Goal: Task Accomplishment & Management: Use online tool/utility

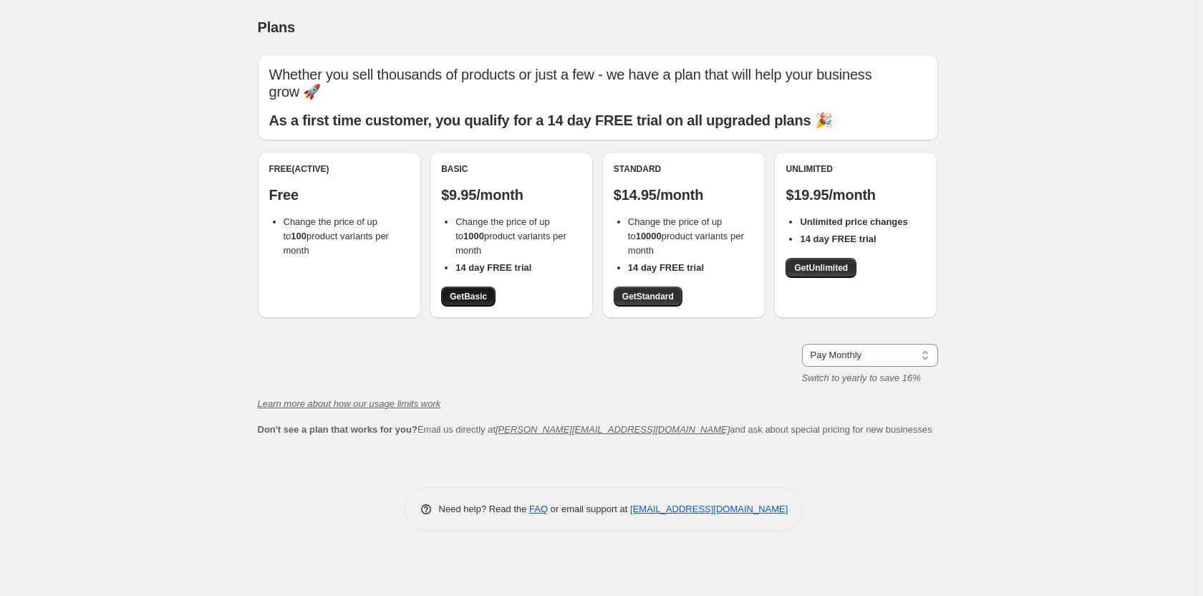
click at [469, 304] on link "Get Basic" at bounding box center [468, 297] width 54 height 20
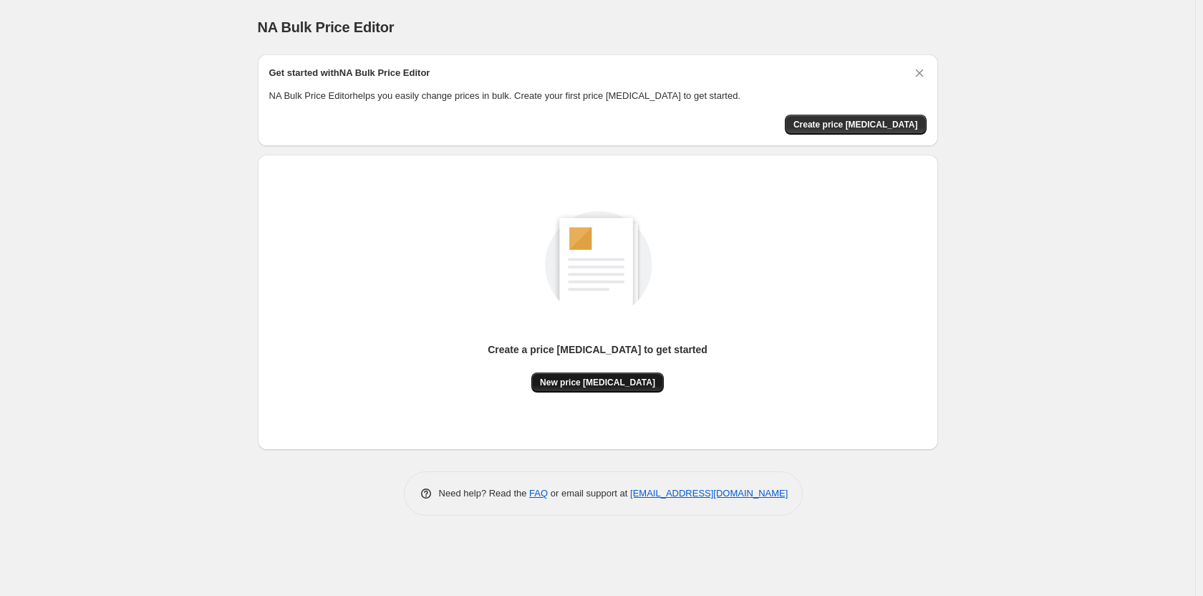
click at [639, 385] on span "New price [MEDICAL_DATA]" at bounding box center [597, 382] width 115 height 11
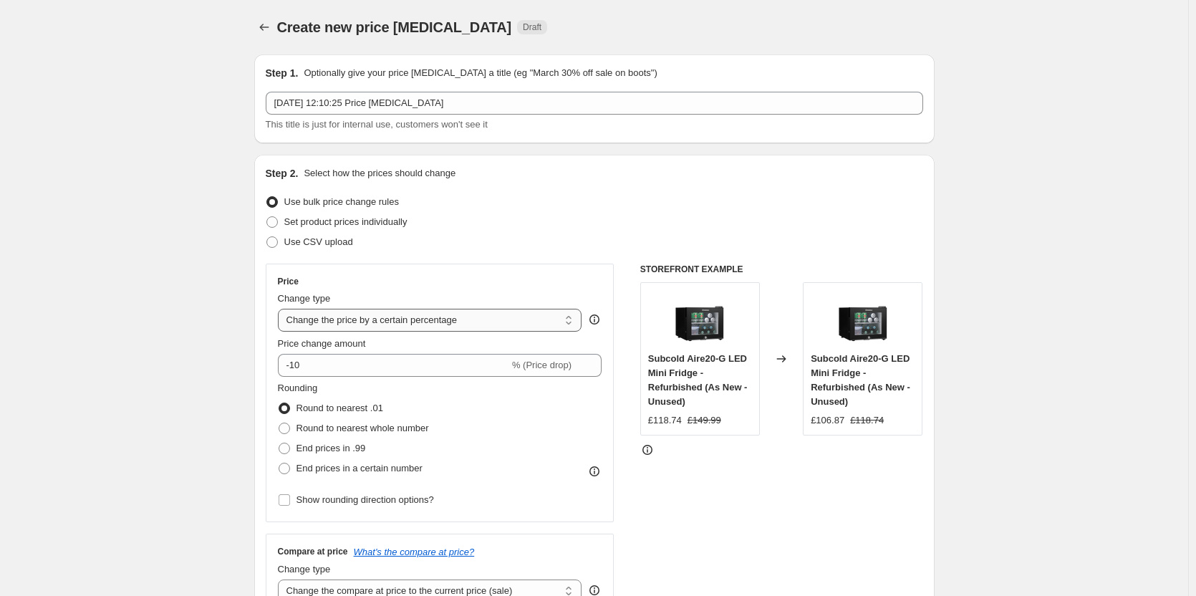
click at [412, 323] on select "Change the price to a certain amount Change the price by a certain amount Chang…" at bounding box center [430, 320] width 304 height 23
select select "margin"
type input "50"
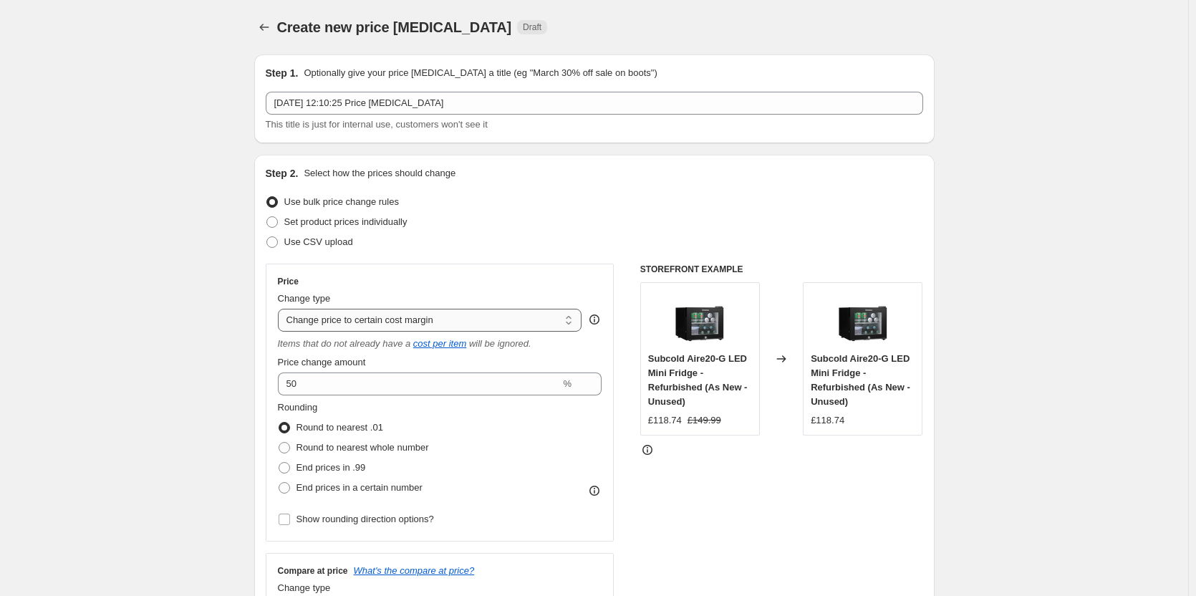
click at [361, 318] on select "Change the price to a certain amount Change the price by a certain amount Chang…" at bounding box center [430, 320] width 304 height 23
select select "to"
click at [281, 309] on select "Change the price to a certain amount Change the price by a certain amount Chang…" at bounding box center [430, 320] width 304 height 23
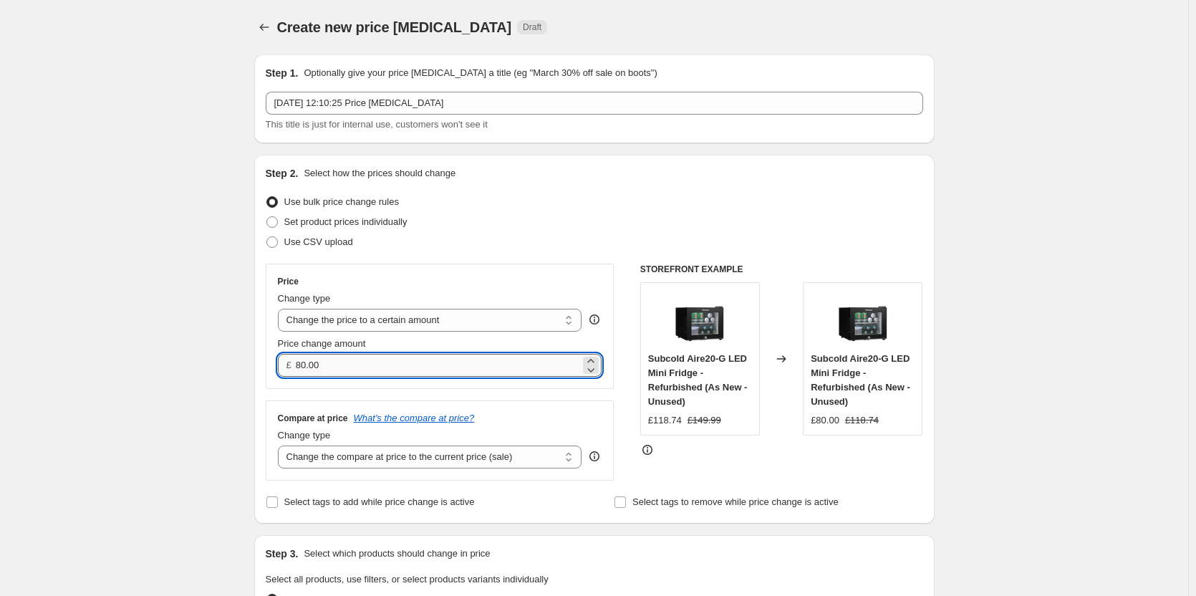
drag, startPoint x: 300, startPoint y: 367, endPoint x: 393, endPoint y: 357, distance: 93.6
click at [393, 357] on input "80.00" at bounding box center [438, 365] width 284 height 23
type input "29"
type input "29.99"
click at [632, 410] on div "Price Change type Change the price to a certain amount Change the price by a ce…" at bounding box center [595, 372] width 658 height 217
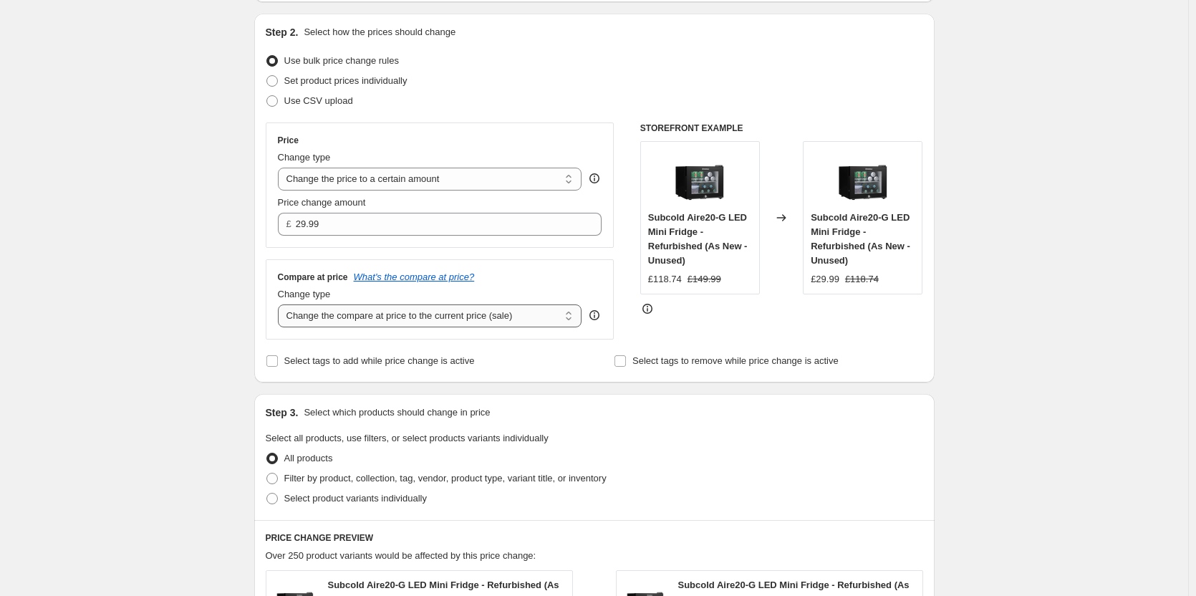
scroll to position [143, 0]
click at [480, 309] on select "Change the compare at price to the current price (sale) Change the compare at p…" at bounding box center [430, 313] width 304 height 23
select select "remove"
click at [281, 302] on select "Change the compare at price to the current price (sale) Change the compare at p…" at bounding box center [430, 313] width 304 height 23
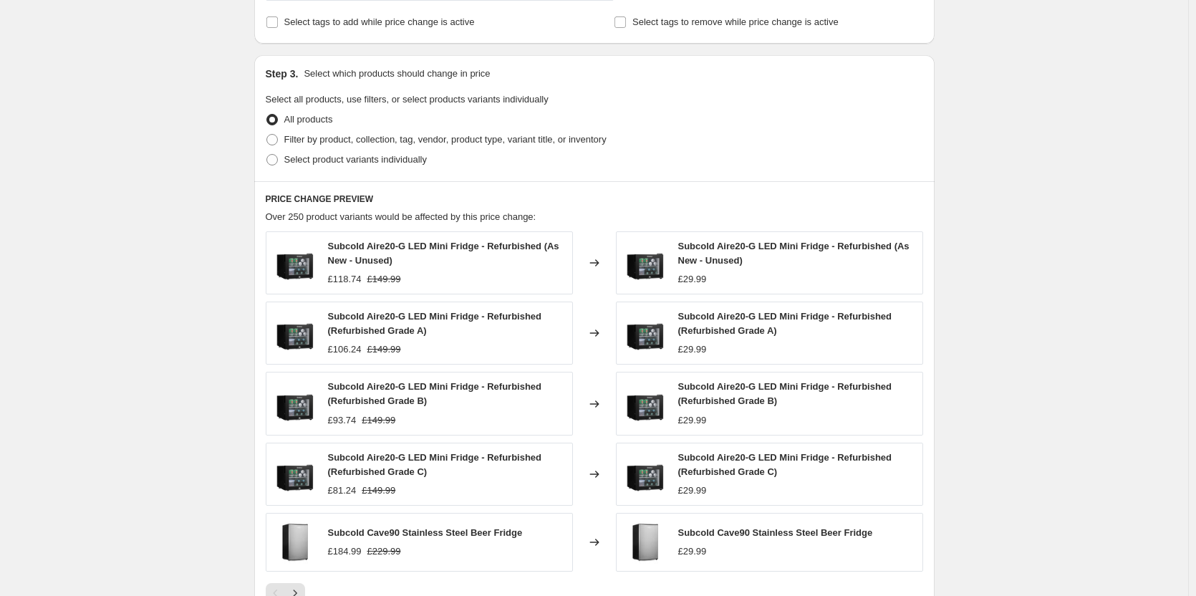
scroll to position [501, 0]
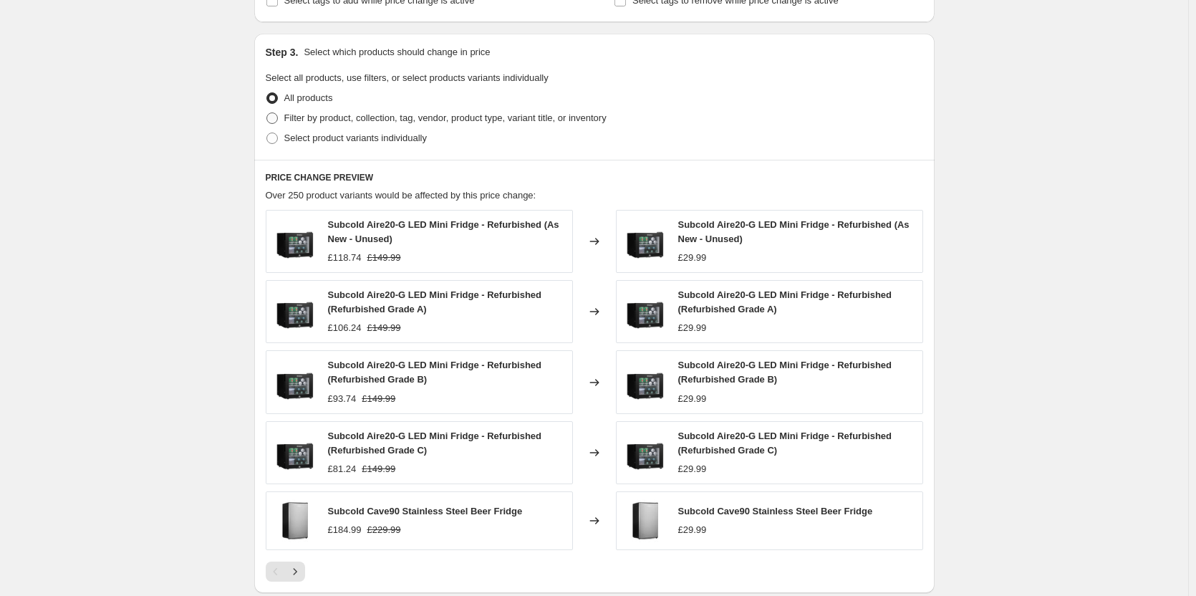
click at [278, 122] on span at bounding box center [271, 117] width 11 height 11
click at [267, 113] on input "Filter by product, collection, tag, vendor, product type, variant title, or inv…" at bounding box center [266, 112] width 1 height 1
radio input "true"
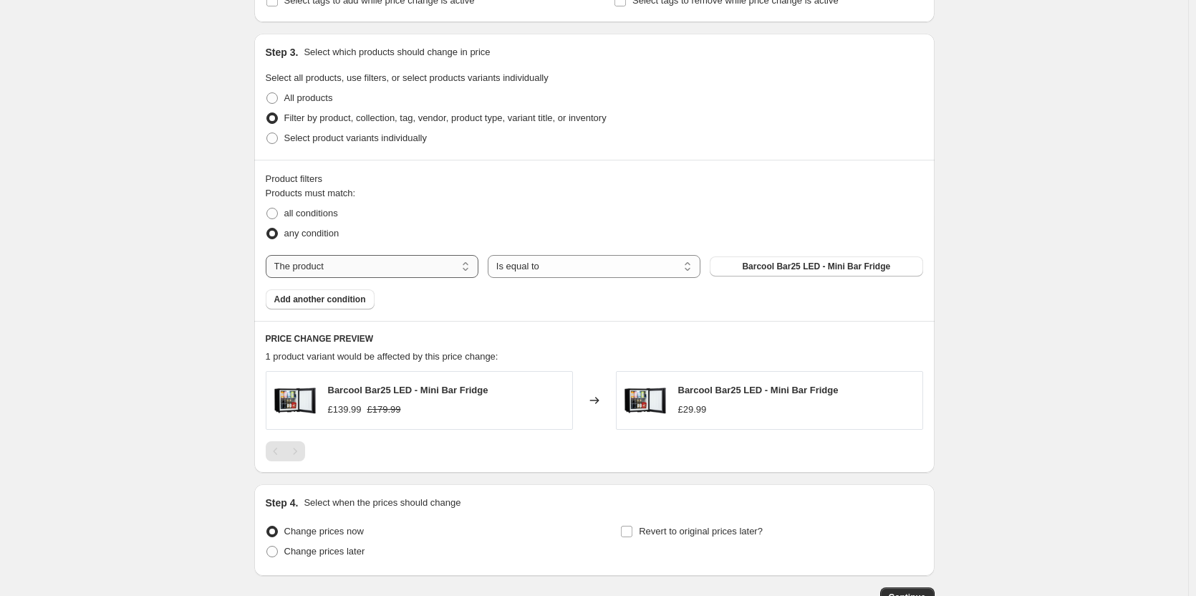
click at [403, 272] on select "The product The product's collection The product's tag The product's vendor The…" at bounding box center [372, 266] width 213 height 23
select select "collection"
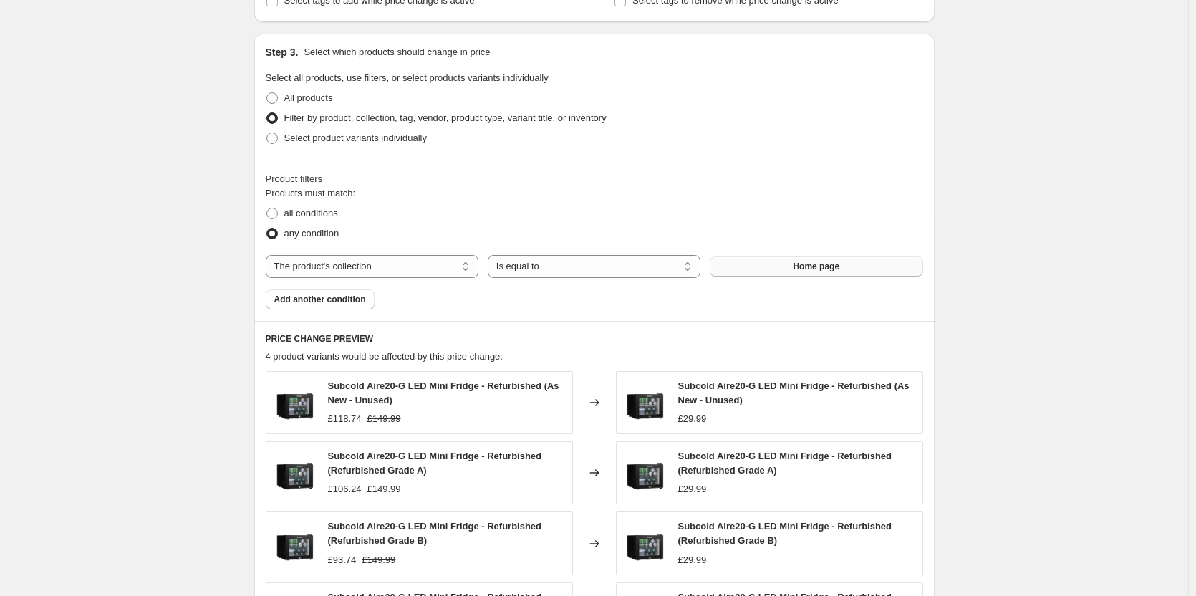
click at [806, 265] on span "Home page" at bounding box center [816, 266] width 47 height 11
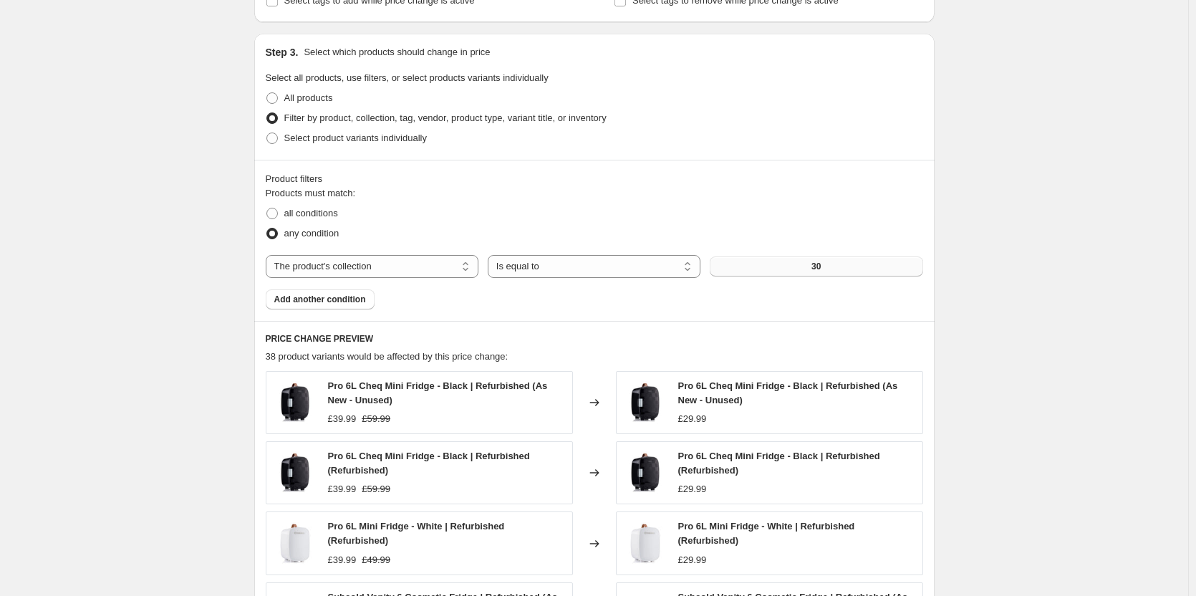
click at [698, 420] on div "£29.99" at bounding box center [692, 419] width 29 height 14
copy div "£29.99"
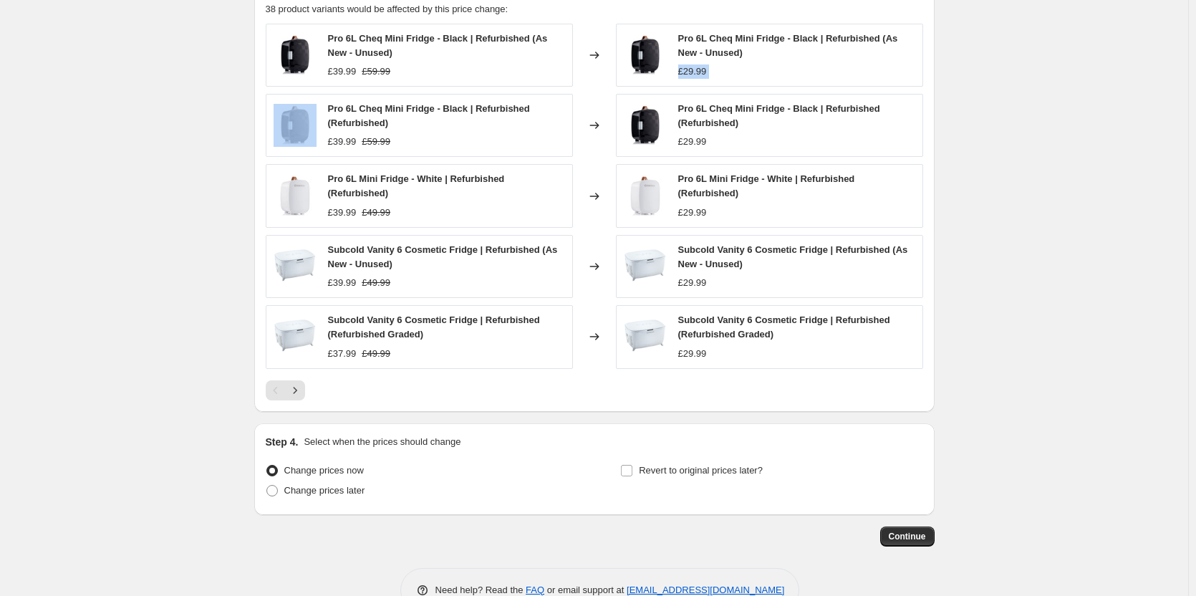
scroll to position [887, 0]
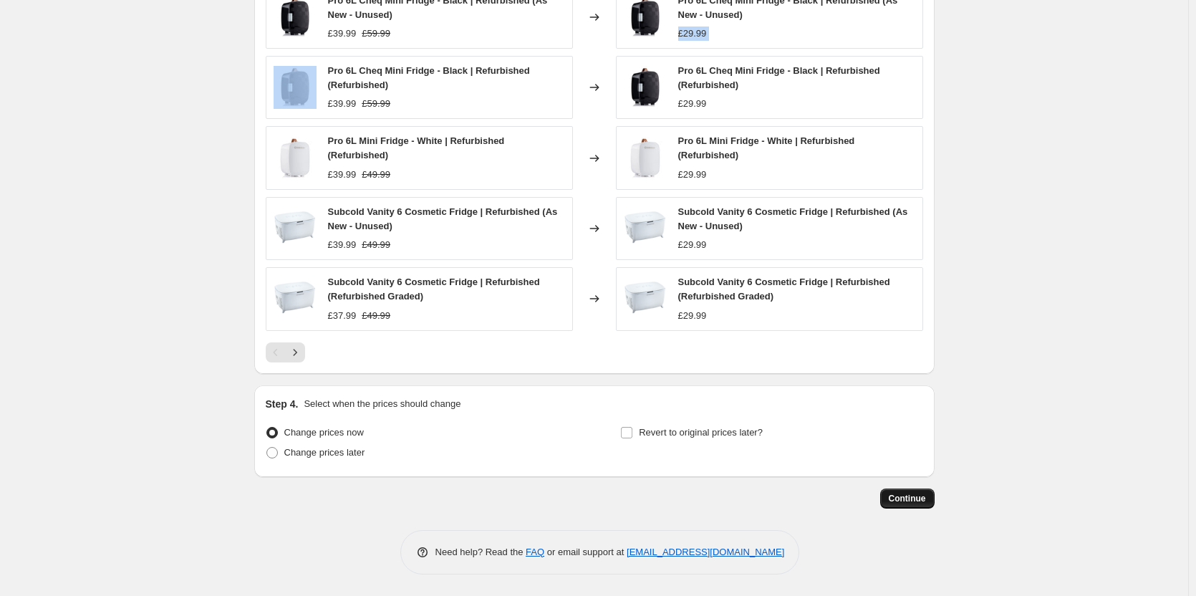
click at [923, 501] on span "Continue" at bounding box center [907, 498] width 37 height 11
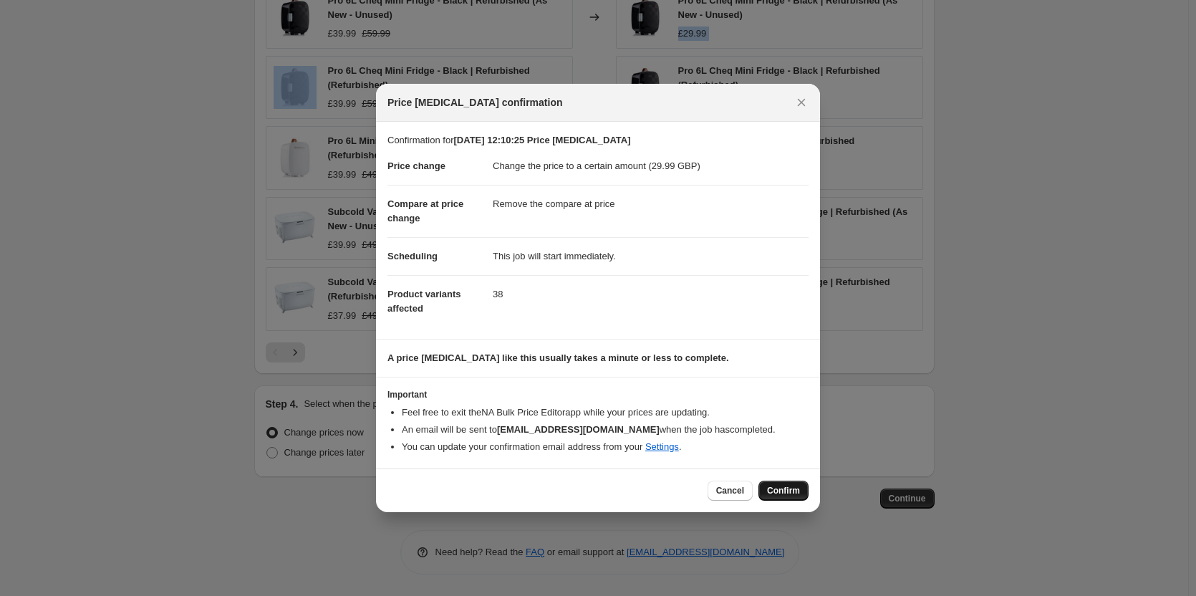
click at [798, 492] on span "Confirm" at bounding box center [783, 490] width 33 height 11
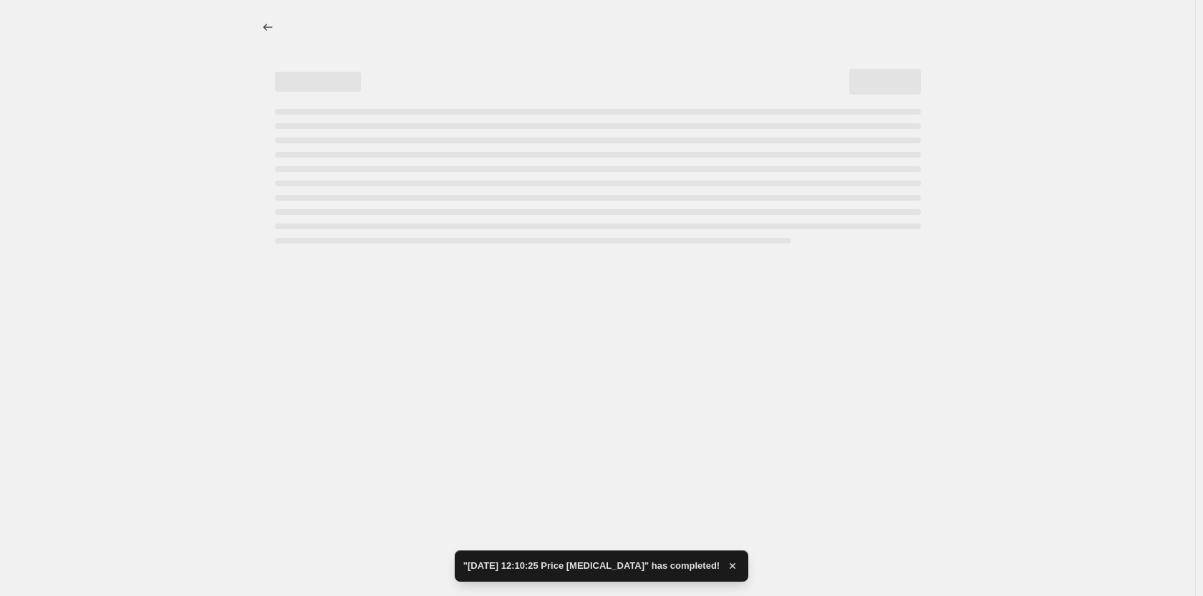
select select "remove"
select select "collection"
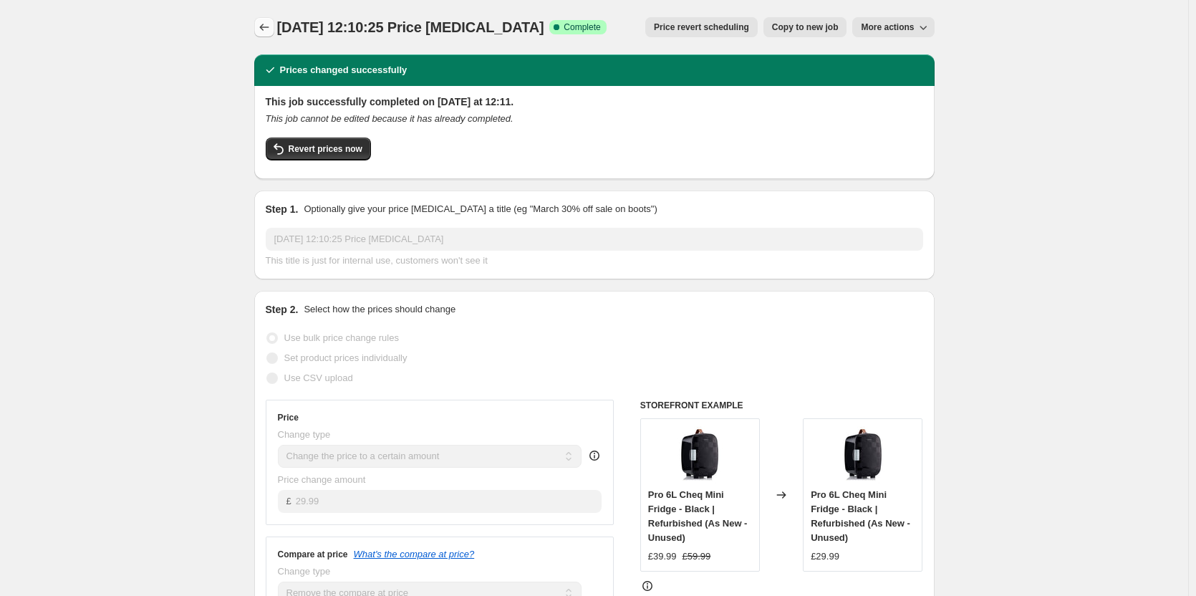
click at [265, 20] on button "Price change jobs" at bounding box center [264, 27] width 20 height 20
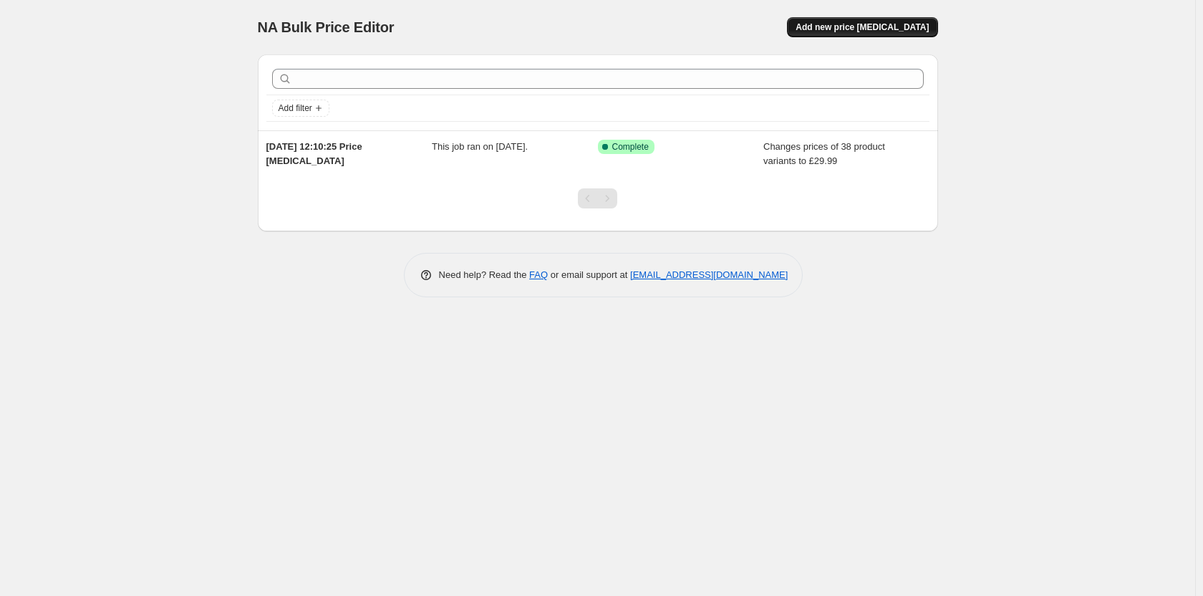
click at [890, 21] on button "Add new price change job" at bounding box center [862, 27] width 150 height 20
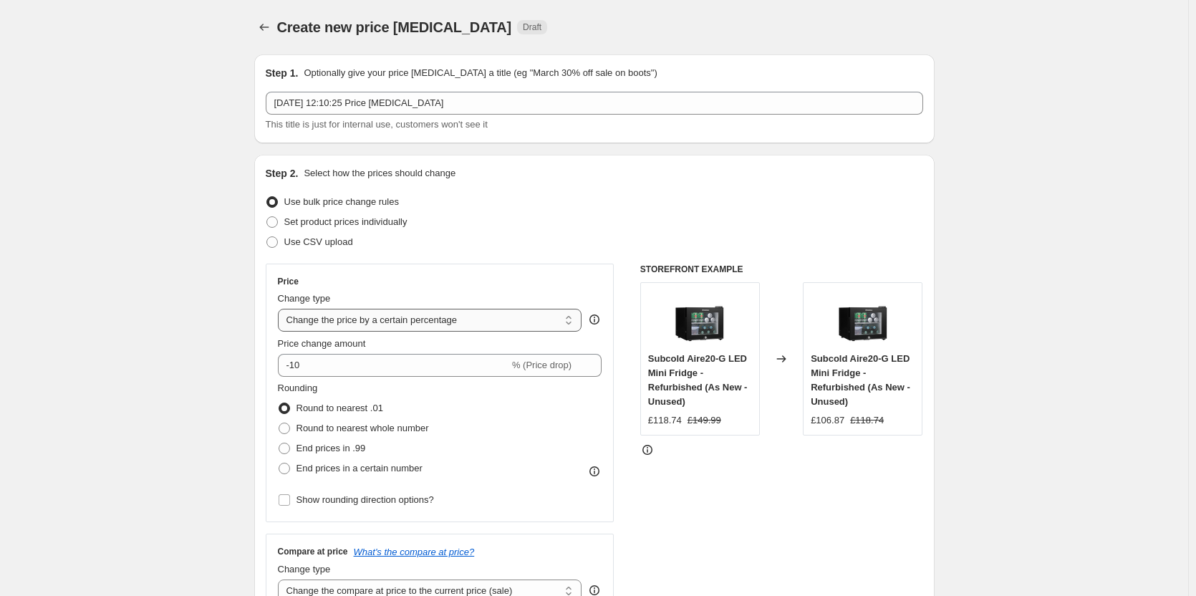
click at [385, 331] on select "Change the price to a certain amount Change the price by a certain amount Chang…" at bounding box center [430, 320] width 304 height 23
select select "to"
click at [281, 309] on select "Change the price to a certain amount Change the price by a certain amount Chang…" at bounding box center [430, 320] width 304 height 23
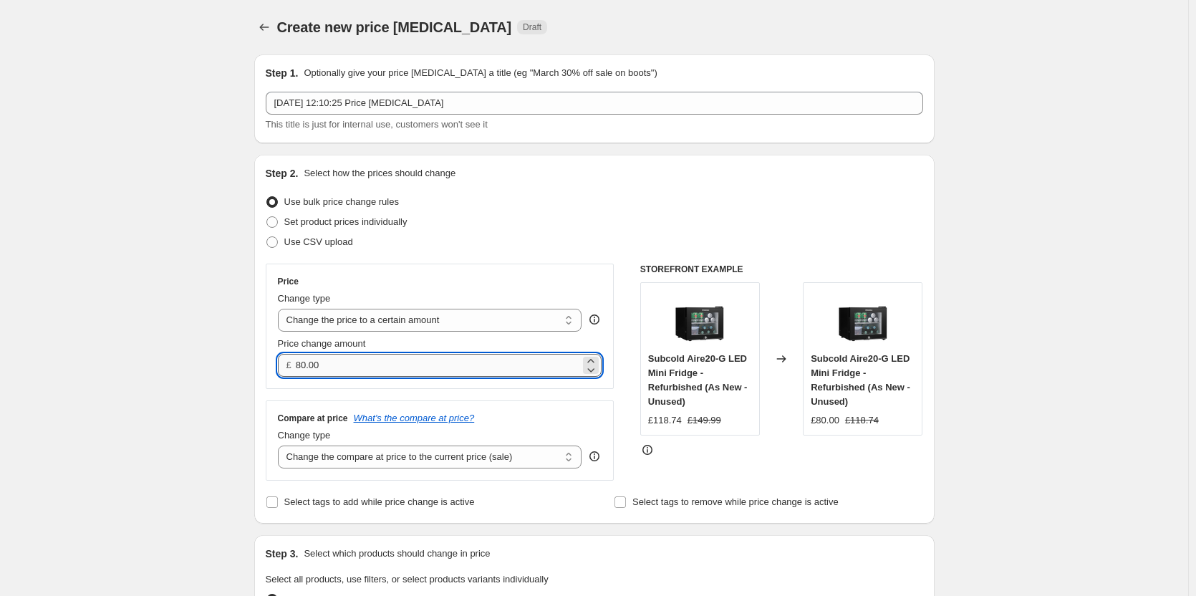
click at [372, 364] on input "80.00" at bounding box center [438, 365] width 284 height 23
paste input "29.99"
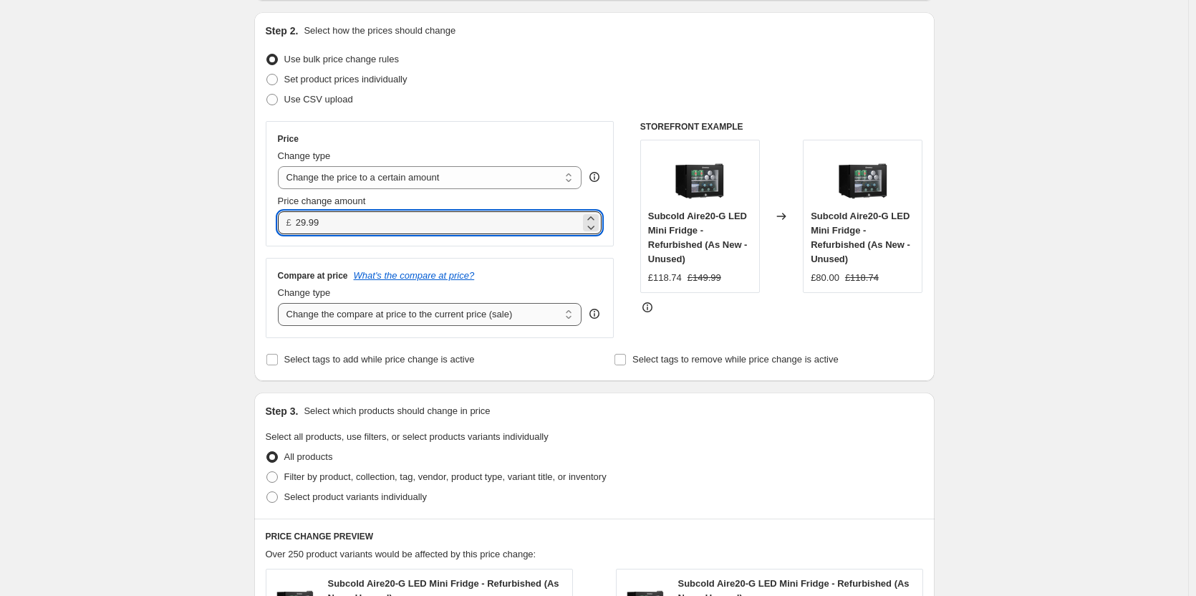
scroll to position [143, 0]
type input "29.99"
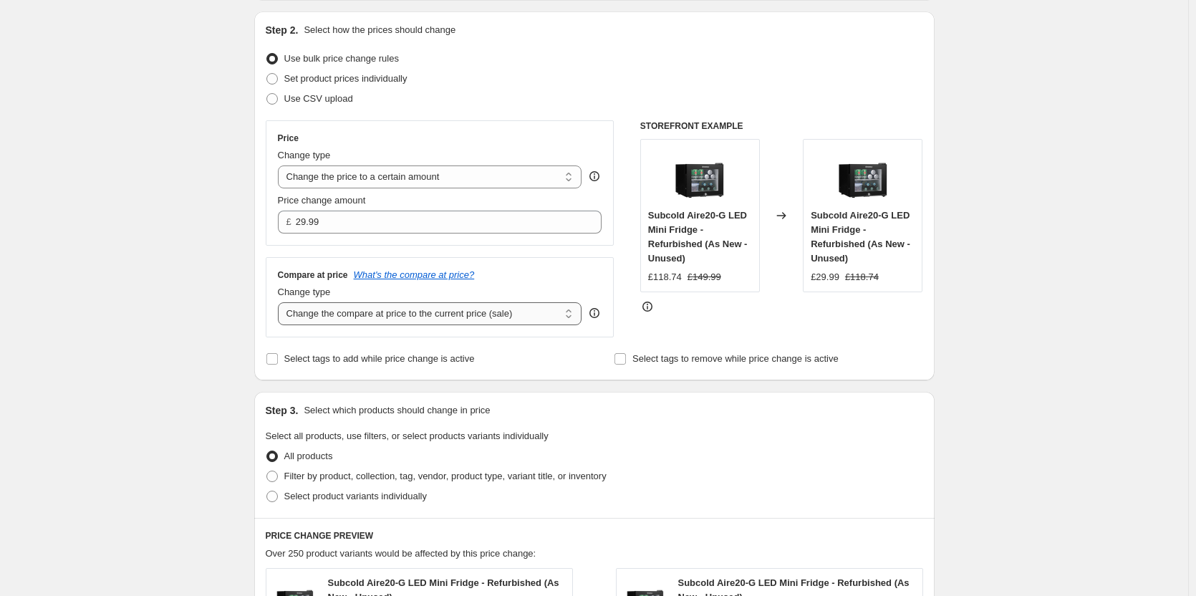
click at [436, 309] on select "Change the compare at price to the current price (sale) Change the compare at p…" at bounding box center [430, 313] width 304 height 23
click at [353, 311] on select "Change the compare at price to the current price (sale) Change the compare at p…" at bounding box center [430, 313] width 304 height 23
select select "remove"
click at [281, 302] on select "Change the compare at price to the current price (sale) Change the compare at p…" at bounding box center [430, 313] width 304 height 23
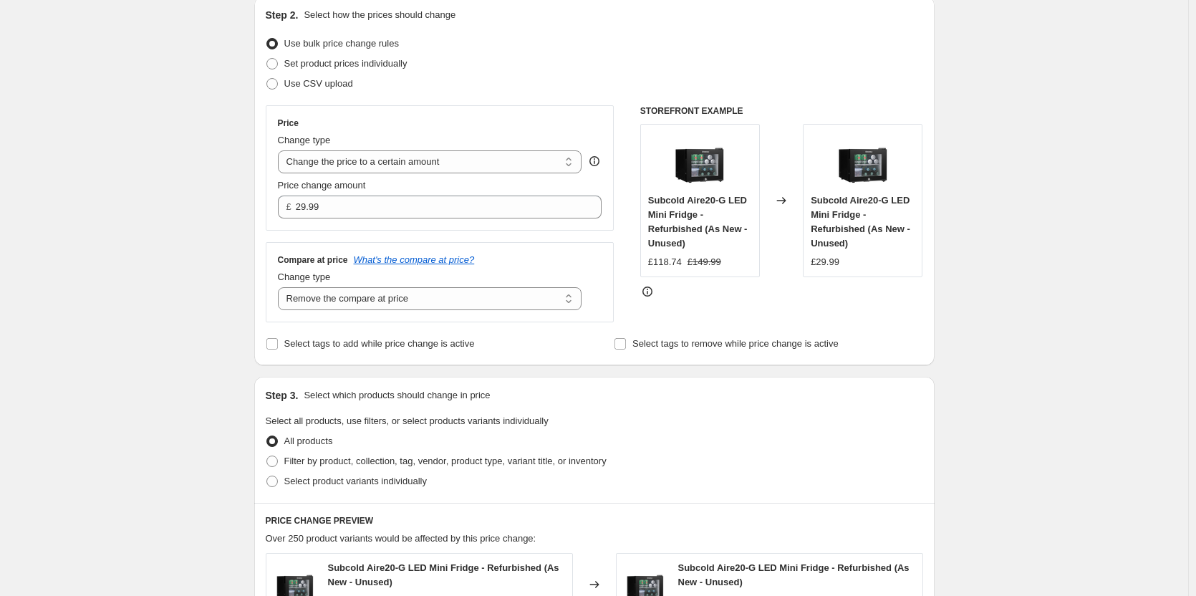
scroll to position [148, 0]
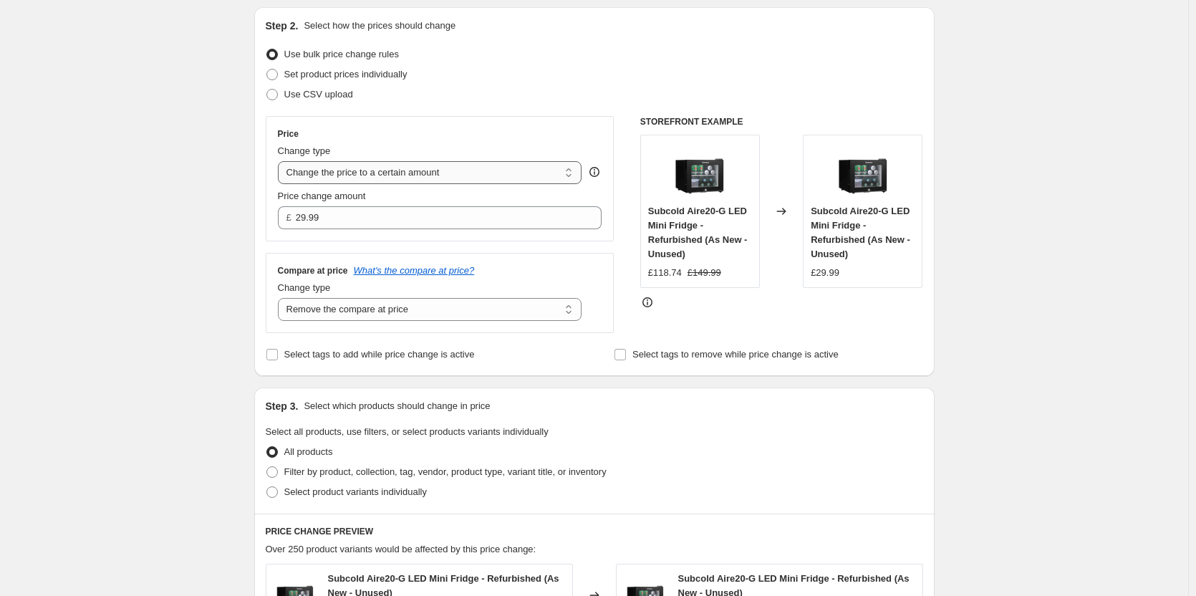
click at [373, 173] on select "Change the price to a certain amount Change the price by a certain amount Chang…" at bounding box center [430, 172] width 304 height 23
click at [721, 315] on div "STOREFRONT EXAMPLE Subcold Aire20-G LED Mini Fridge - Refurbished (As New - Unu…" at bounding box center [781, 224] width 283 height 217
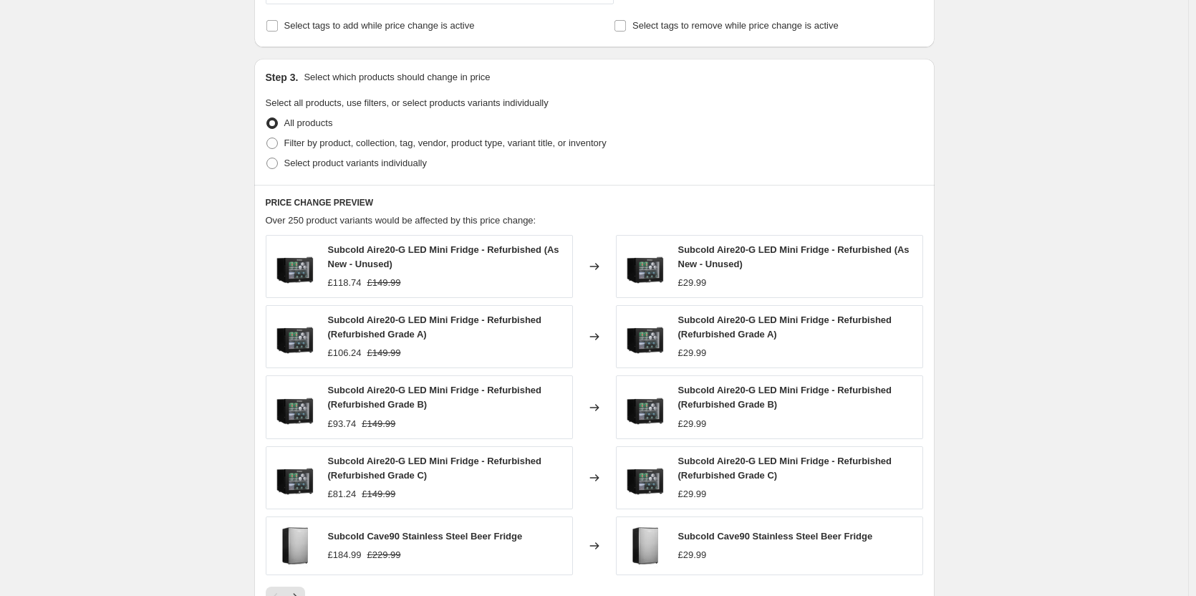
scroll to position [362, 0]
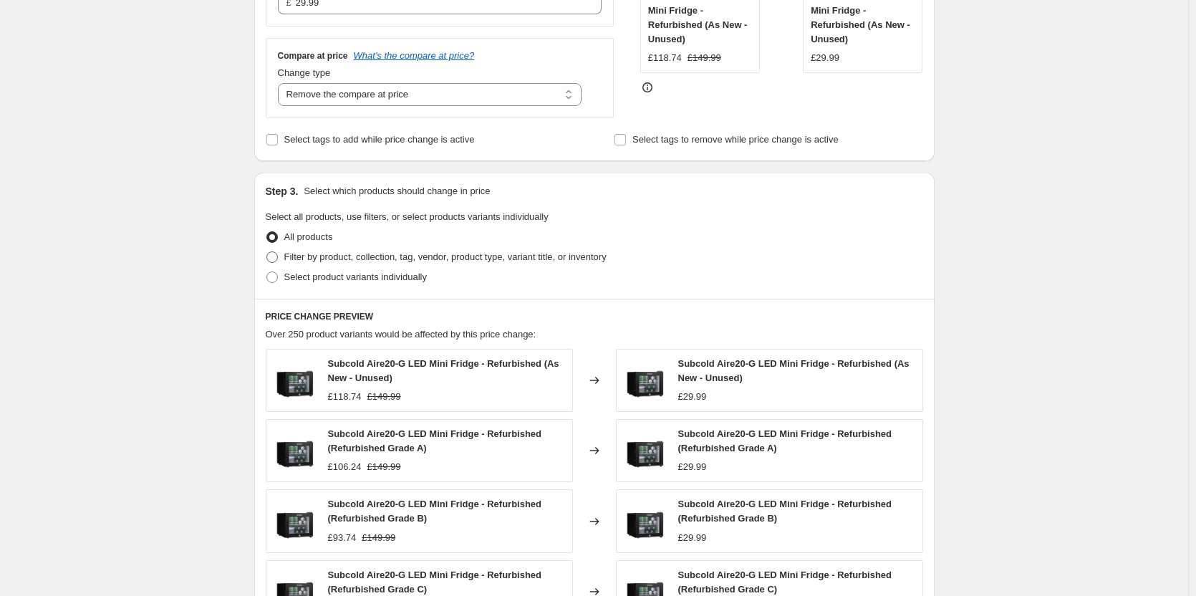
click at [275, 258] on span at bounding box center [271, 256] width 11 height 11
click at [267, 252] on input "Filter by product, collection, tag, vendor, product type, variant title, or inv…" at bounding box center [266, 251] width 1 height 1
radio input "true"
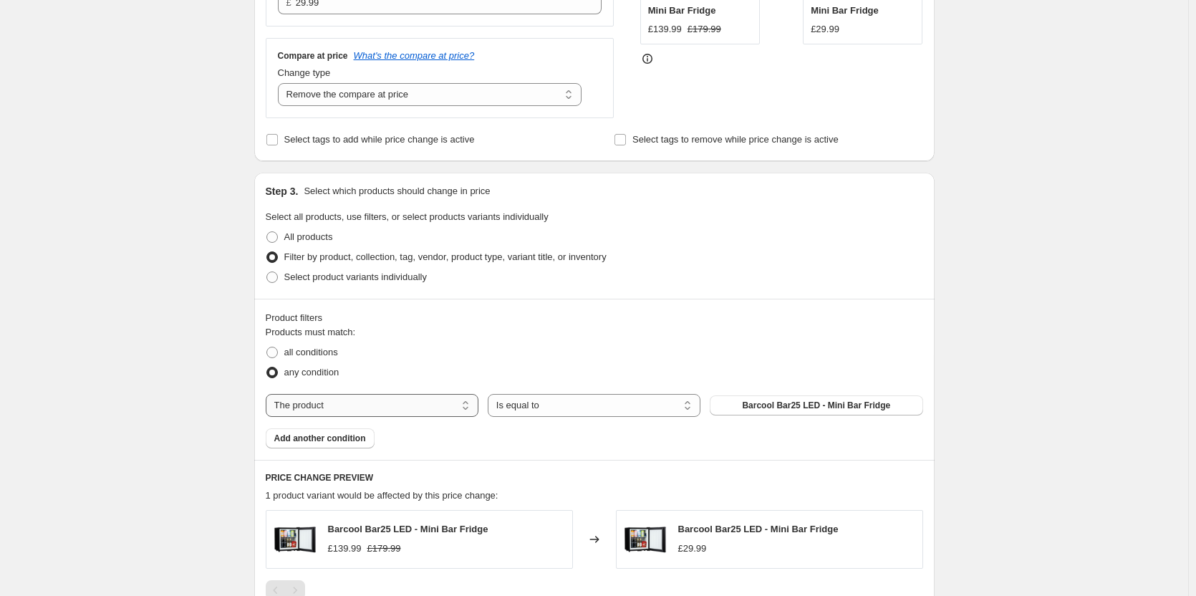
click at [436, 410] on select "The product The product's collection The product's tag The product's vendor The…" at bounding box center [372, 405] width 213 height 23
select select "collection"
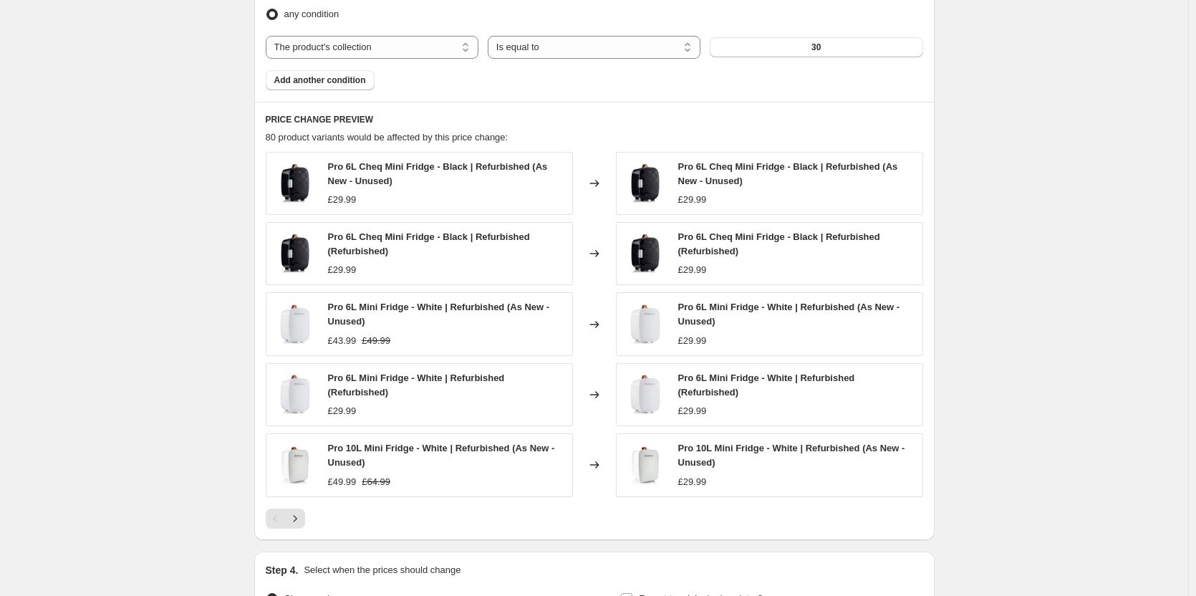
scroll to position [887, 0]
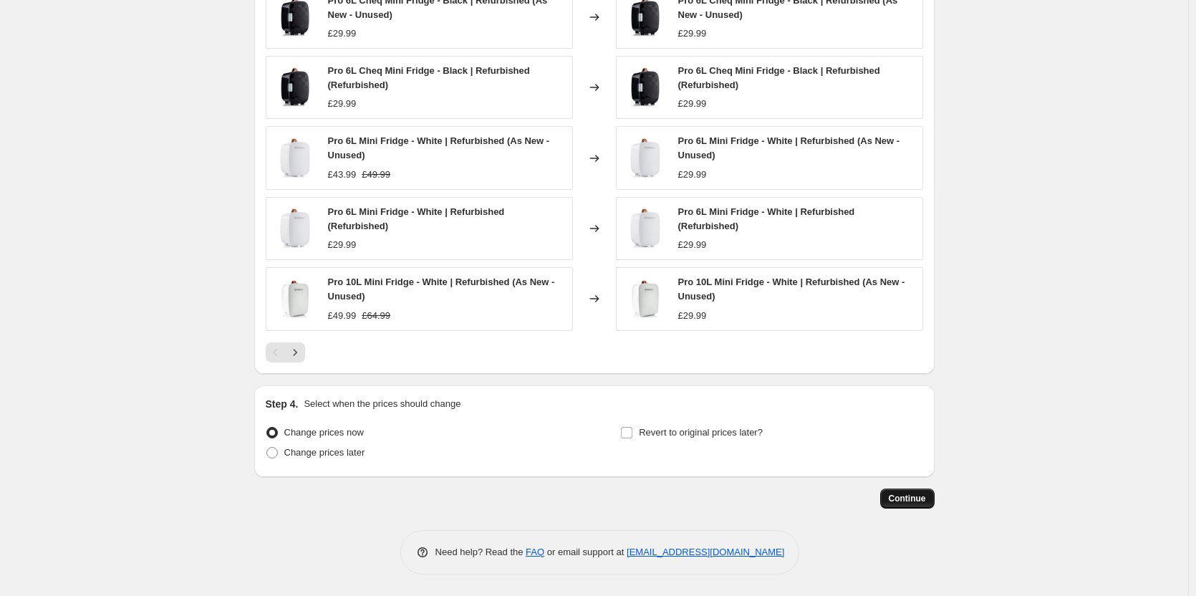
click at [925, 489] on button "Continue" at bounding box center [907, 499] width 54 height 20
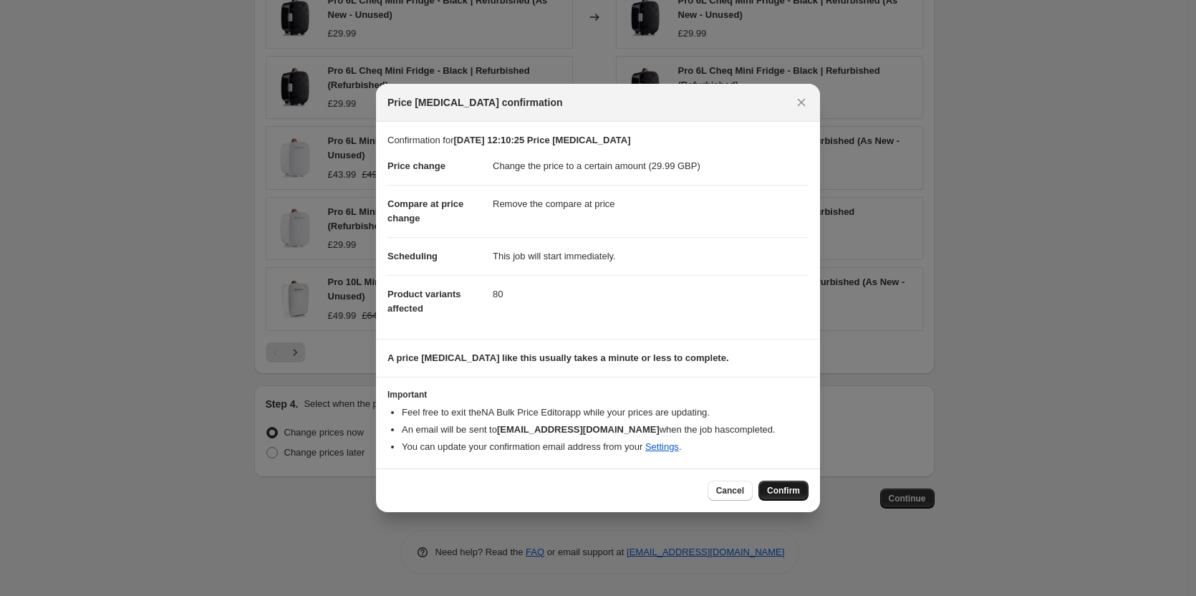
click at [797, 495] on span "Confirm" at bounding box center [783, 490] width 33 height 11
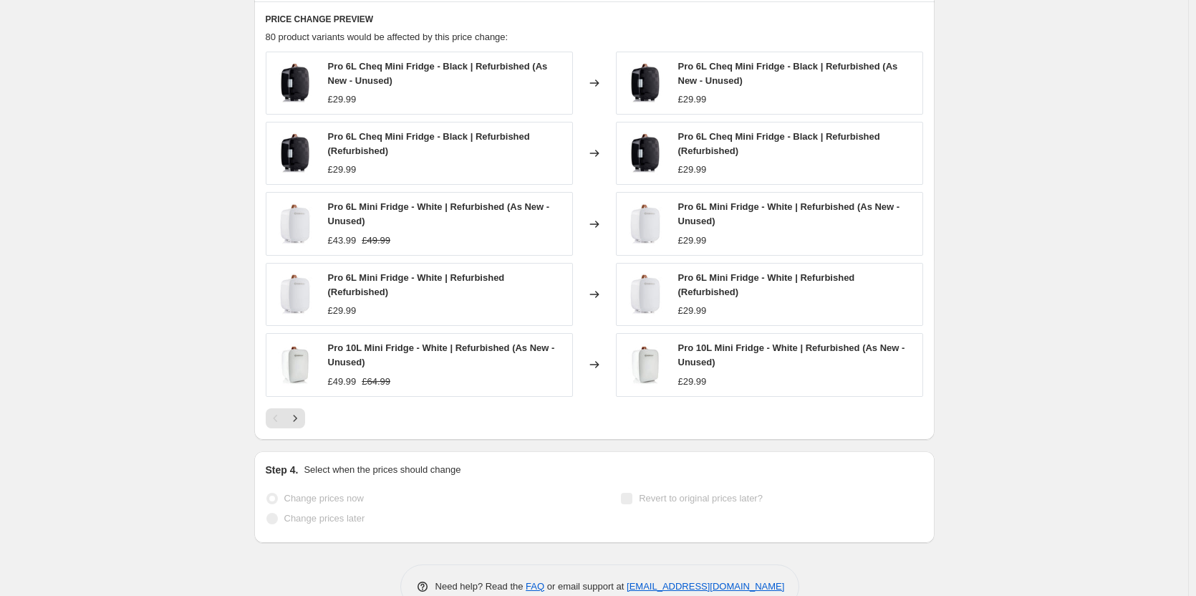
scroll to position [924, 0]
select select "remove"
select select "collection"
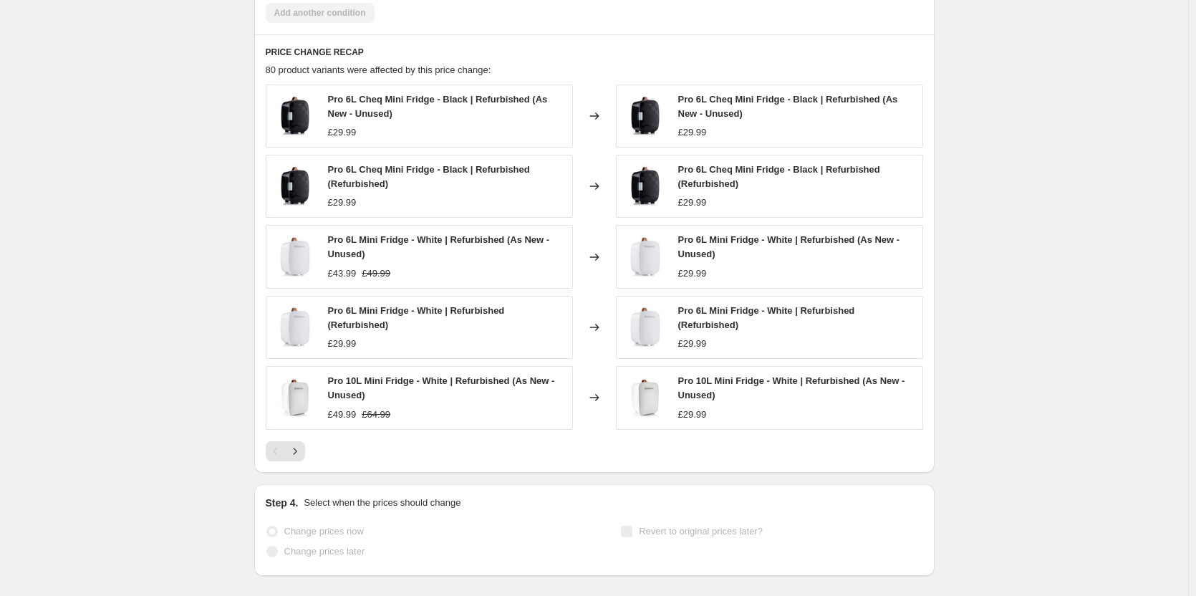
scroll to position [0, 0]
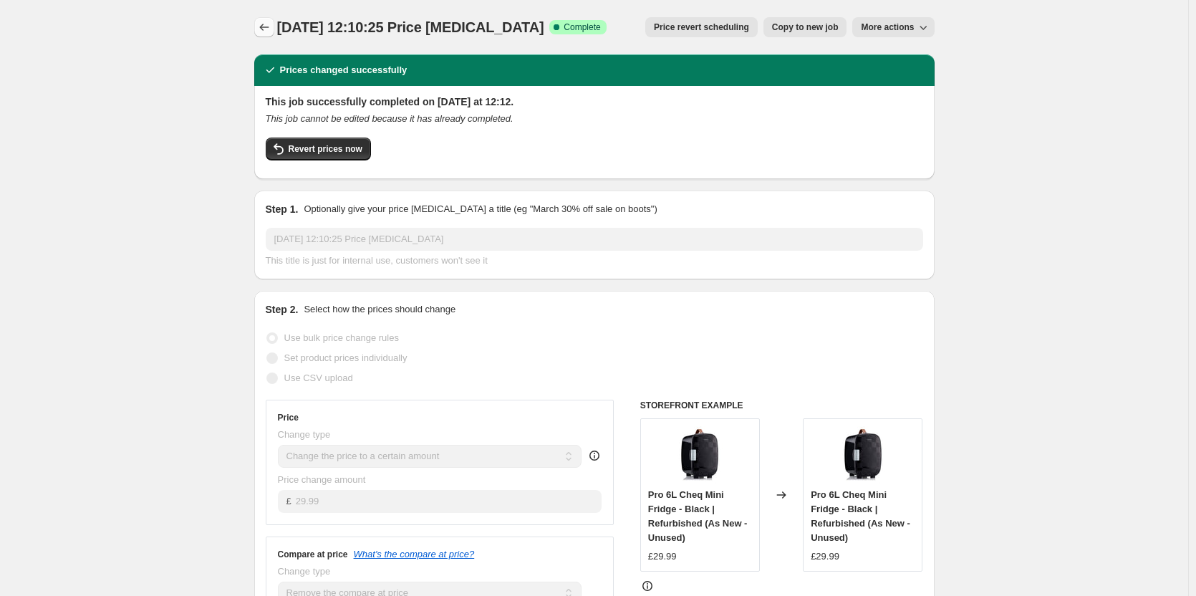
click at [266, 25] on icon "Price change jobs" at bounding box center [264, 27] width 14 height 14
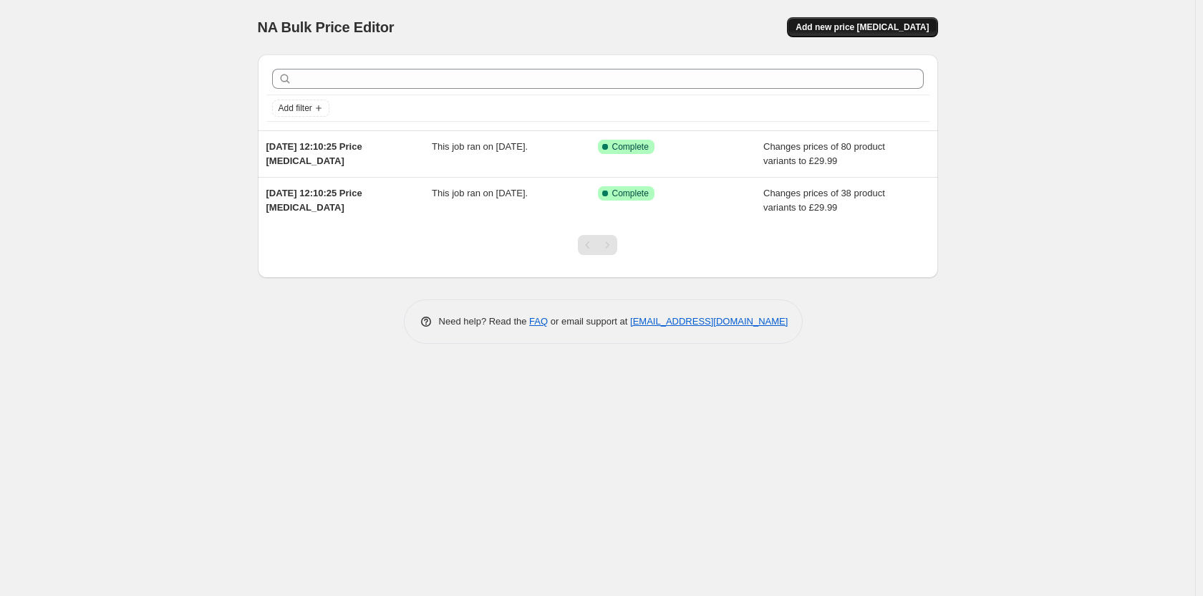
click at [851, 28] on span "Add new price change job" at bounding box center [862, 26] width 133 height 11
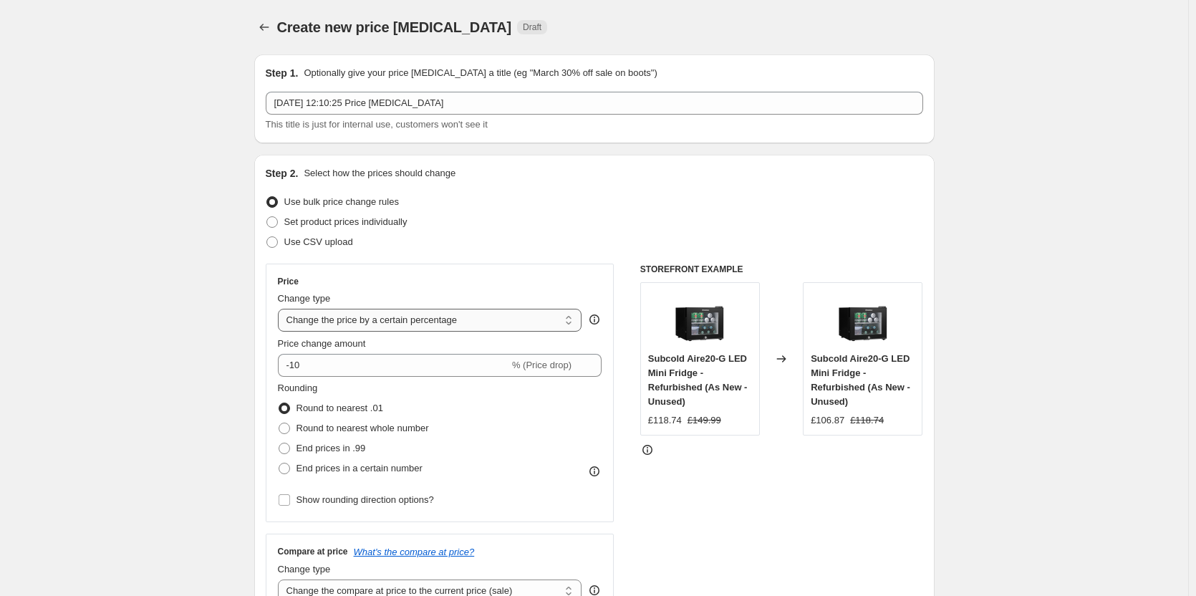
click at [344, 324] on select "Change the price to a certain amount Change the price by a certain amount Chang…" at bounding box center [430, 320] width 304 height 23
select select "to"
click at [281, 309] on select "Change the price to a certain amount Change the price by a certain amount Chang…" at bounding box center [430, 320] width 304 height 23
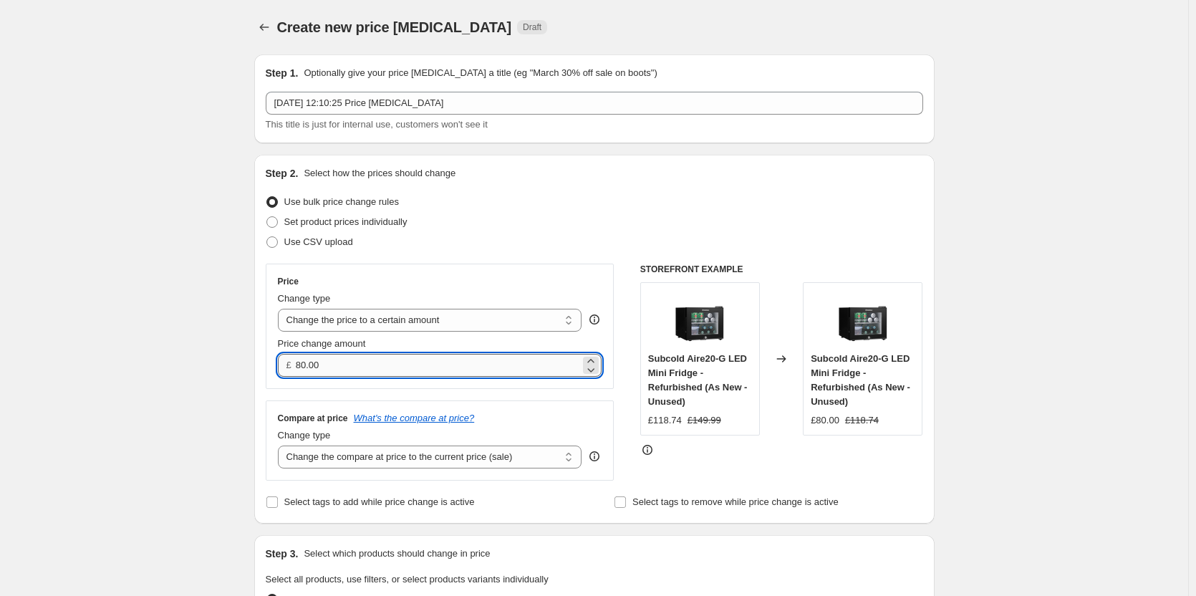
click at [358, 365] on input "80.00" at bounding box center [438, 365] width 284 height 23
type input "59"
type input "59.99"
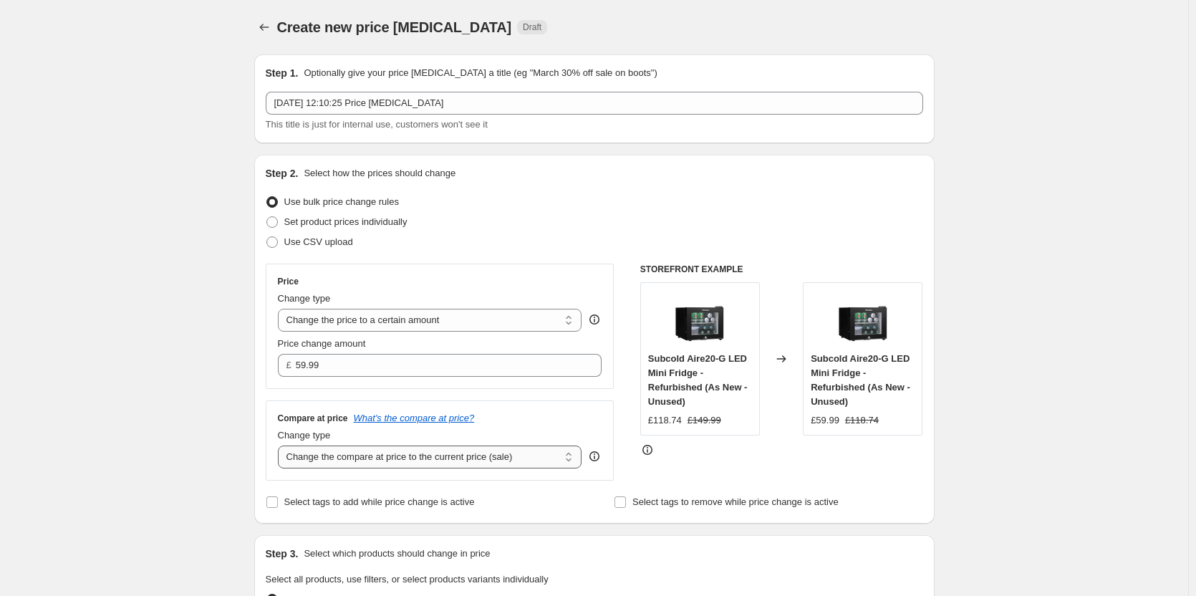
click at [395, 459] on select "Change the compare at price to the current price (sale) Change the compare at p…" at bounding box center [430, 457] width 304 height 23
select select "remove"
click at [281, 446] on select "Change the compare at price to the current price (sale) Change the compare at p…" at bounding box center [430, 457] width 304 height 23
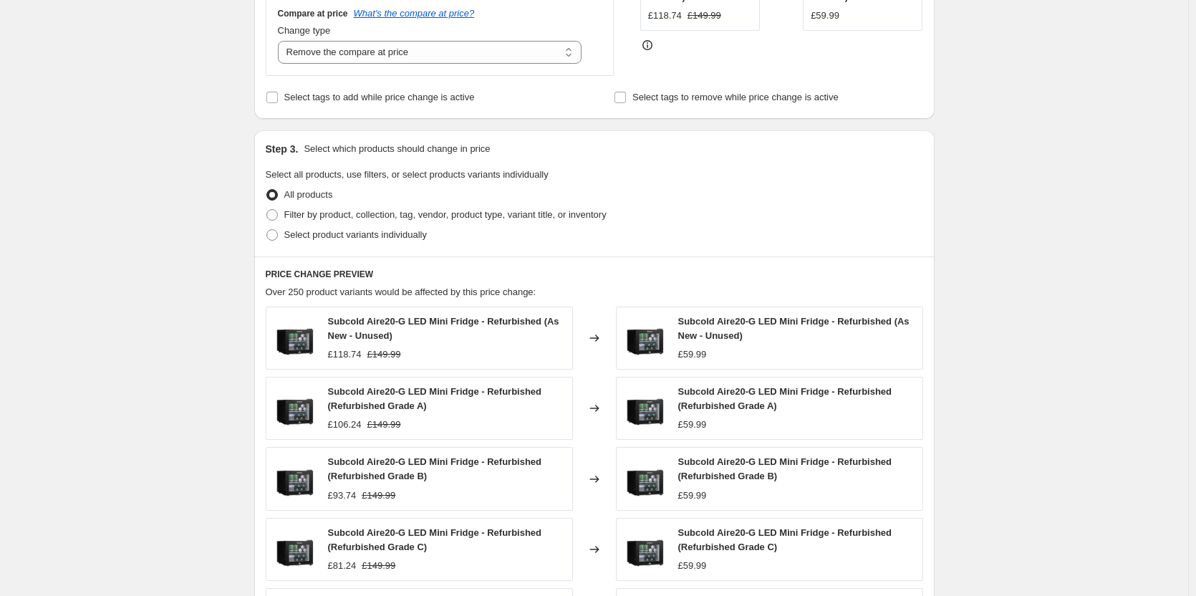
scroll to position [430, 0]
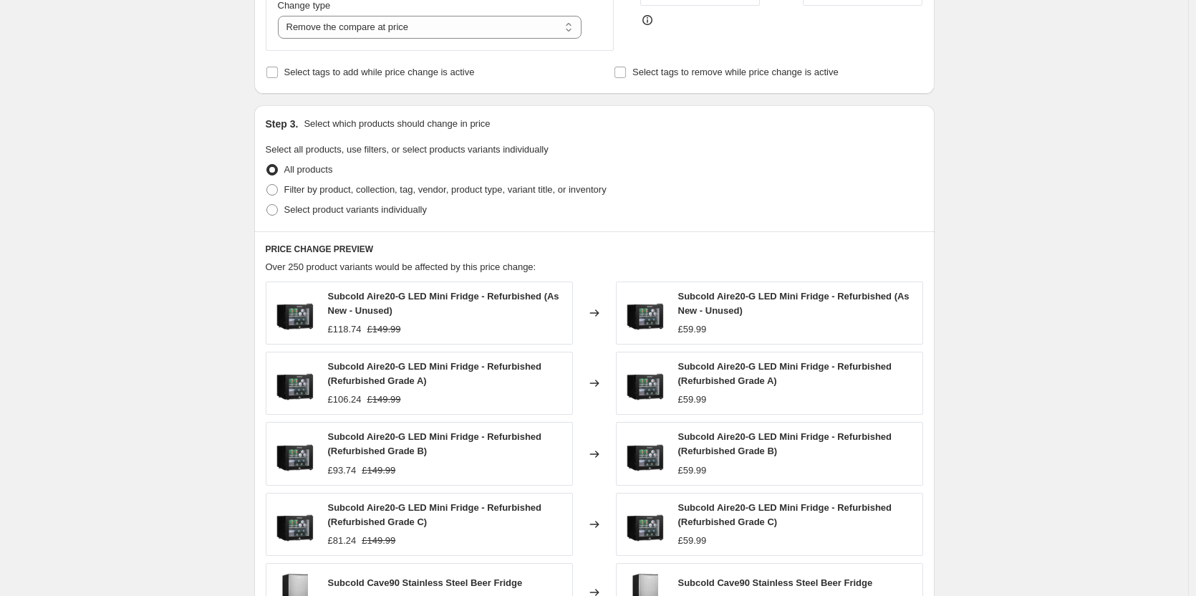
drag, startPoint x: 732, startPoint y: 253, endPoint x: 697, endPoint y: 246, distance: 35.8
click at [713, 249] on div "Step 3. Select which products should change in price Select all products, use f…" at bounding box center [594, 384] width 680 height 559
click at [275, 191] on span at bounding box center [271, 189] width 11 height 11
click at [267, 185] on input "Filter by product, collection, tag, vendor, product type, variant title, or inv…" at bounding box center [266, 184] width 1 height 1
radio input "true"
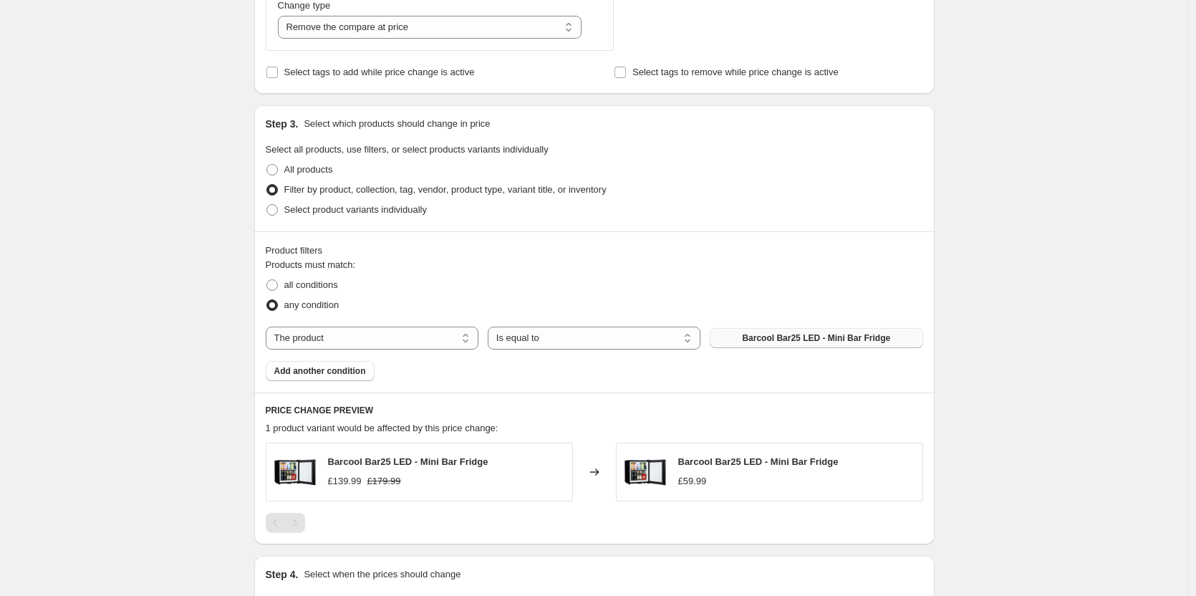
click at [818, 342] on span "Barcool Bar25 LED - Mini Bar Fridge" at bounding box center [816, 337] width 148 height 11
click at [386, 342] on select "The product The product's collection The product's tag The product's vendor The…" at bounding box center [372, 338] width 213 height 23
select select "collection"
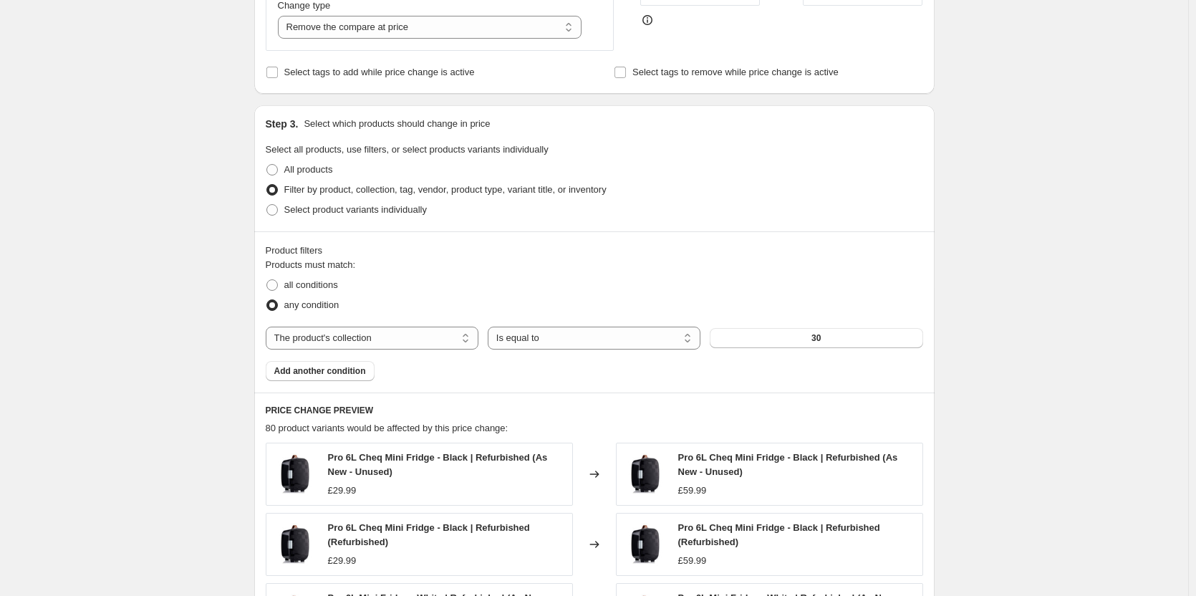
click at [774, 343] on button "30" at bounding box center [816, 338] width 213 height 20
click at [624, 335] on select "Is equal to Is not equal to" at bounding box center [594, 338] width 213 height 23
select select "not_equal"
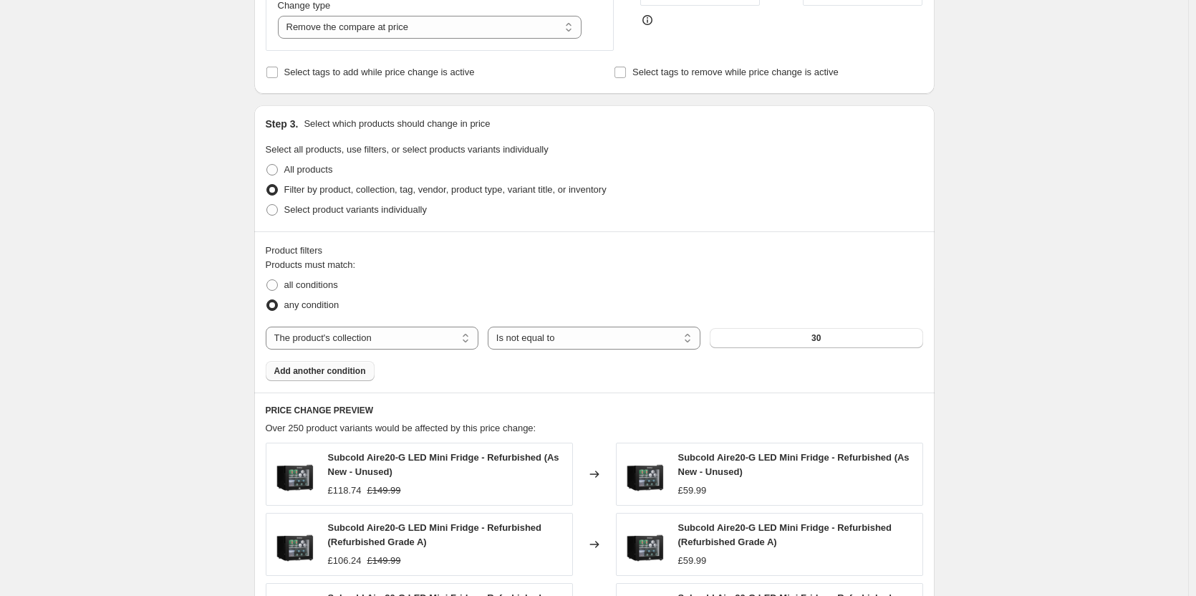
click at [345, 378] on button "Add another condition" at bounding box center [320, 371] width 109 height 20
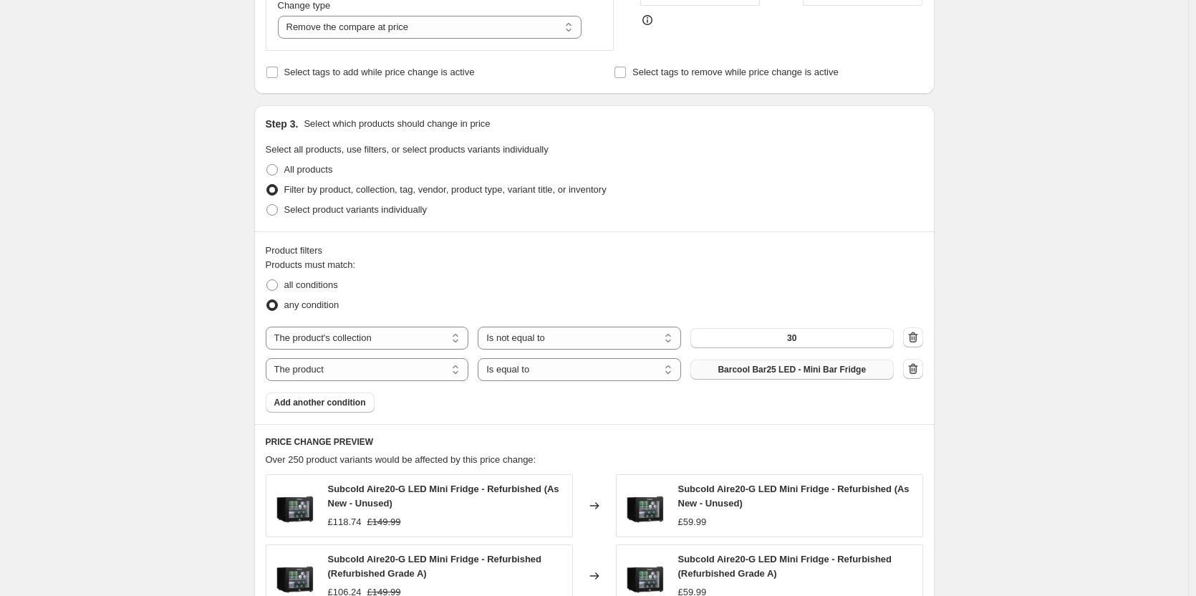
click at [763, 377] on button "Barcool Bar25 LED - Mini Bar Fridge" at bounding box center [792, 370] width 203 height 20
click at [341, 365] on select "The product The product's collection The product's tag The product's vendor The…" at bounding box center [367, 369] width 203 height 23
select select "collection"
click at [812, 369] on button "30" at bounding box center [792, 370] width 203 height 20
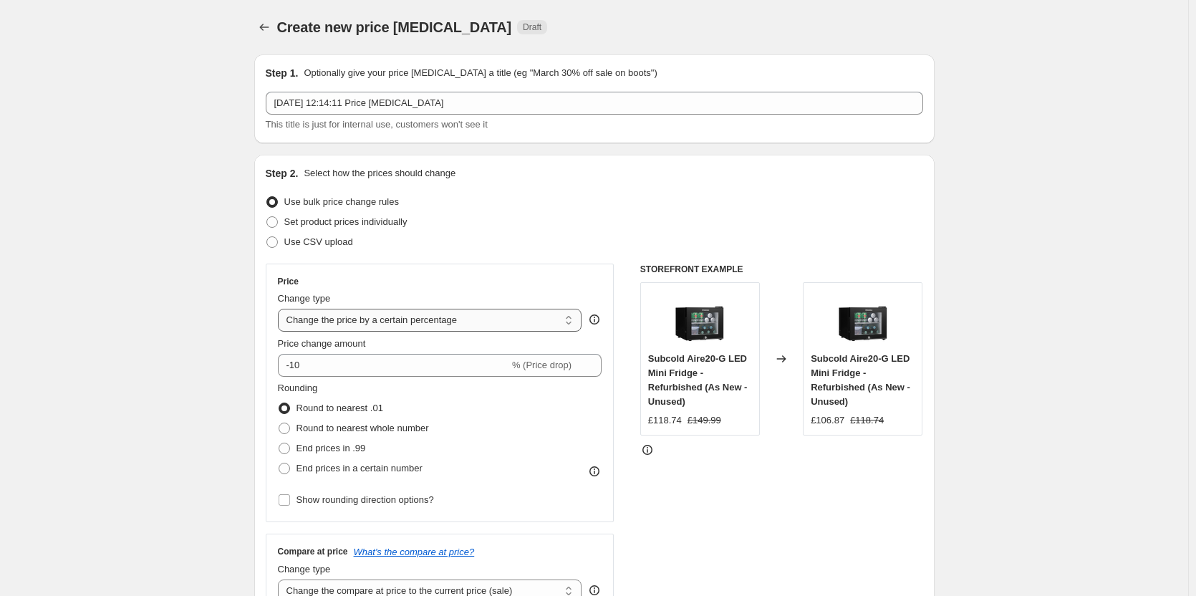
click at [361, 317] on select "Change the price to a certain amount Change the price by a certain amount Chang…" at bounding box center [430, 320] width 304 height 23
select select "to"
click at [281, 309] on select "Change the price to a certain amount Change the price by a certain amount Chang…" at bounding box center [430, 320] width 304 height 23
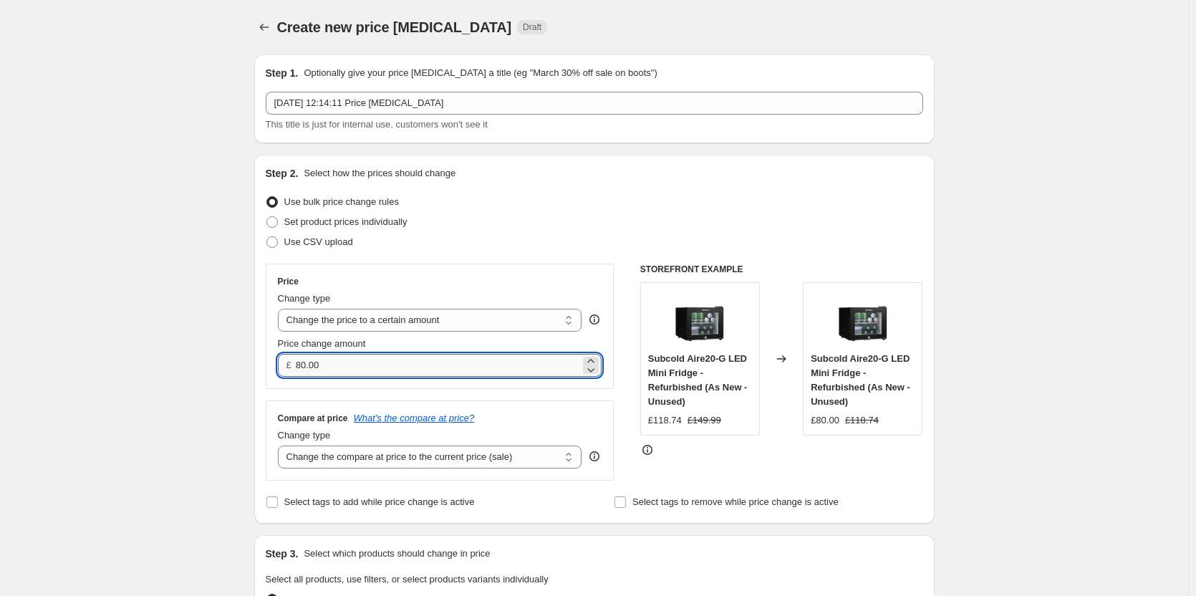
click at [317, 370] on input "80.00" at bounding box center [438, 365] width 284 height 23
type input "59"
type input "59.99"
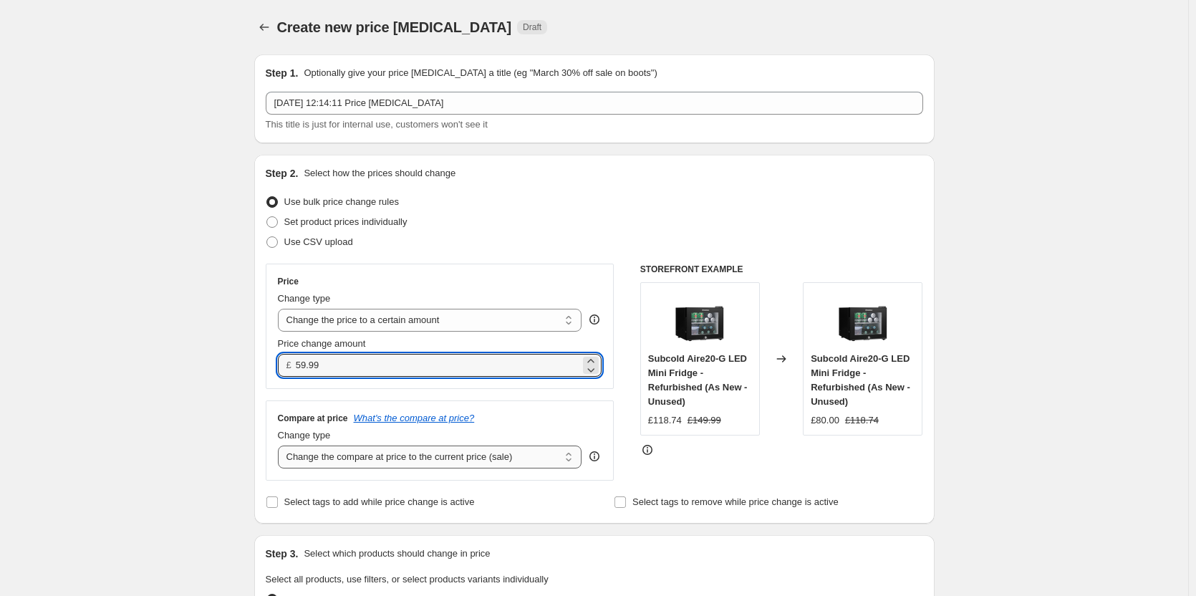
click at [470, 450] on select "Change the compare at price to the current price (sale) Change the compare at p…" at bounding box center [430, 457] width 304 height 23
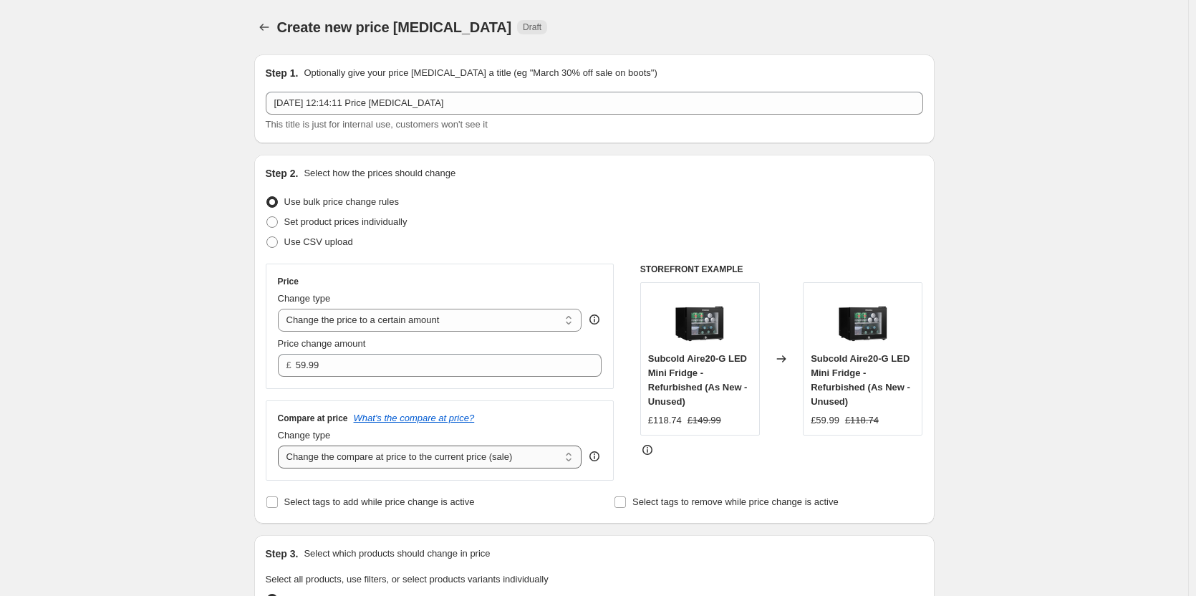
select select "remove"
click at [281, 446] on select "Change the compare at price to the current price (sale) Change the compare at p…" at bounding box center [430, 457] width 304 height 23
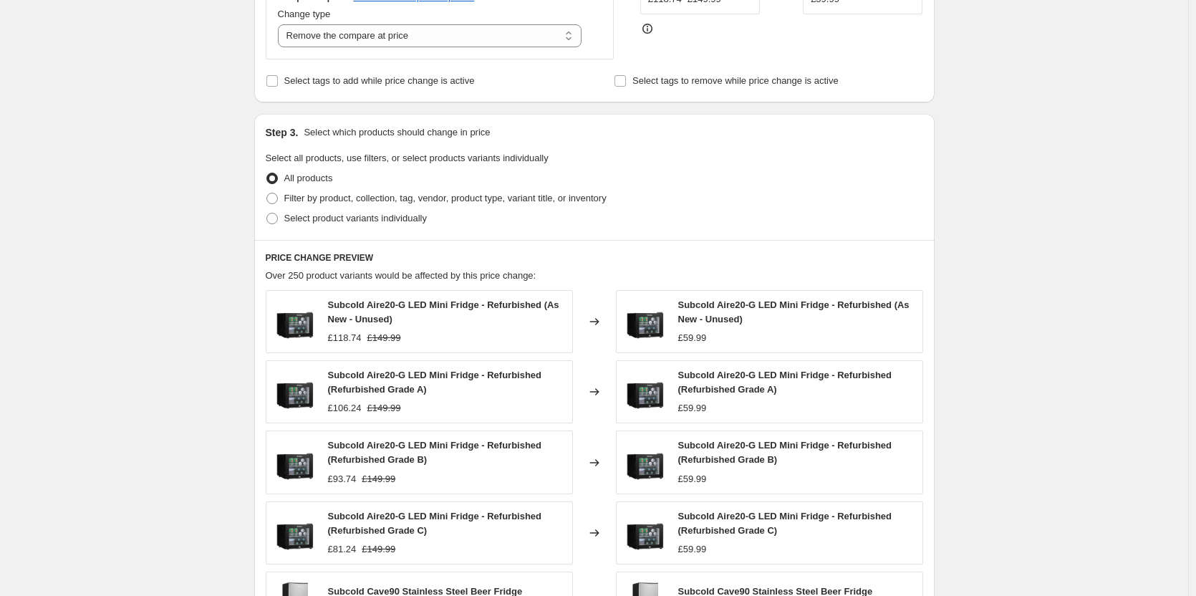
scroll to position [430, 0]
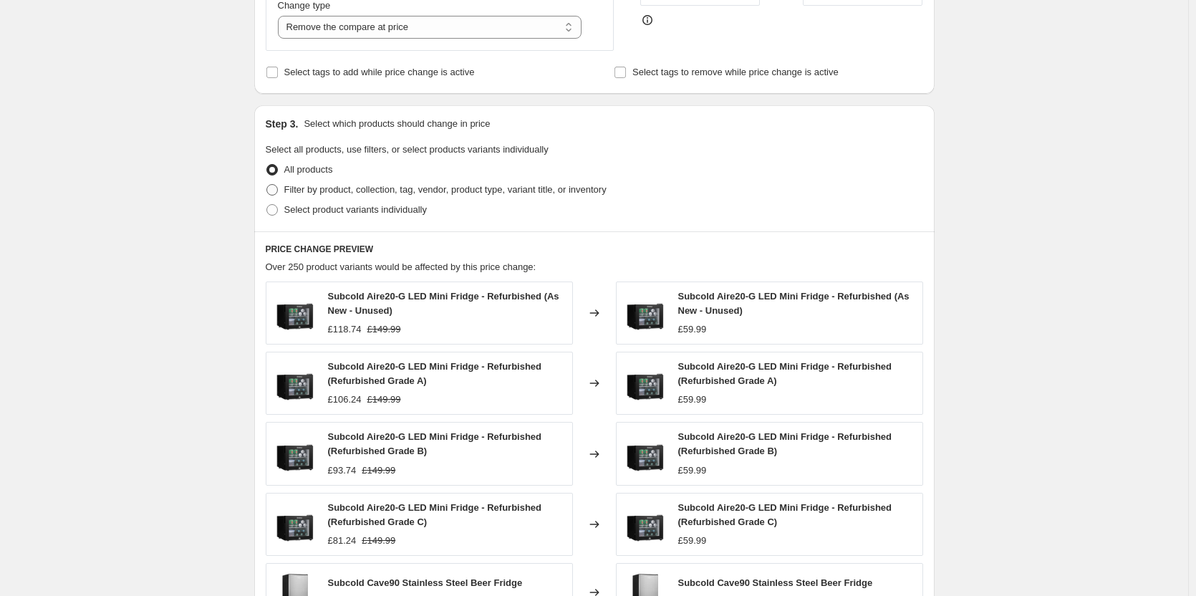
click at [277, 191] on span at bounding box center [271, 189] width 11 height 11
click at [267, 185] on input "Filter by product, collection, tag, vendor, product type, variant title, or inv…" at bounding box center [266, 184] width 1 height 1
radio input "true"
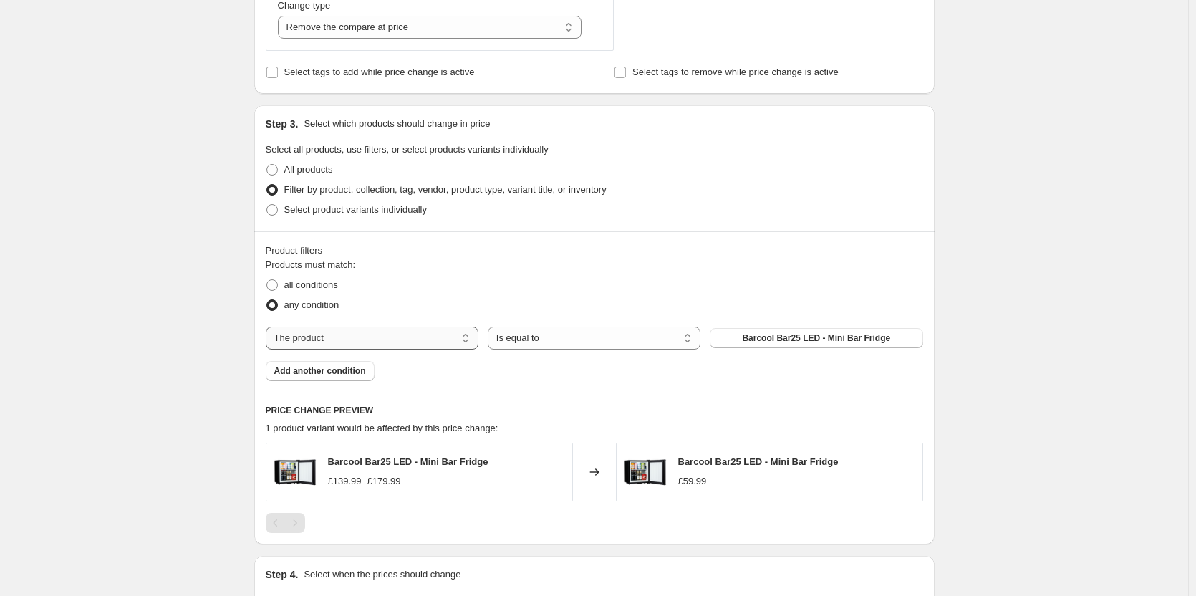
click at [372, 341] on select "The product The product's collection The product's tag The product's vendor The…" at bounding box center [372, 338] width 213 height 23
select select "collection"
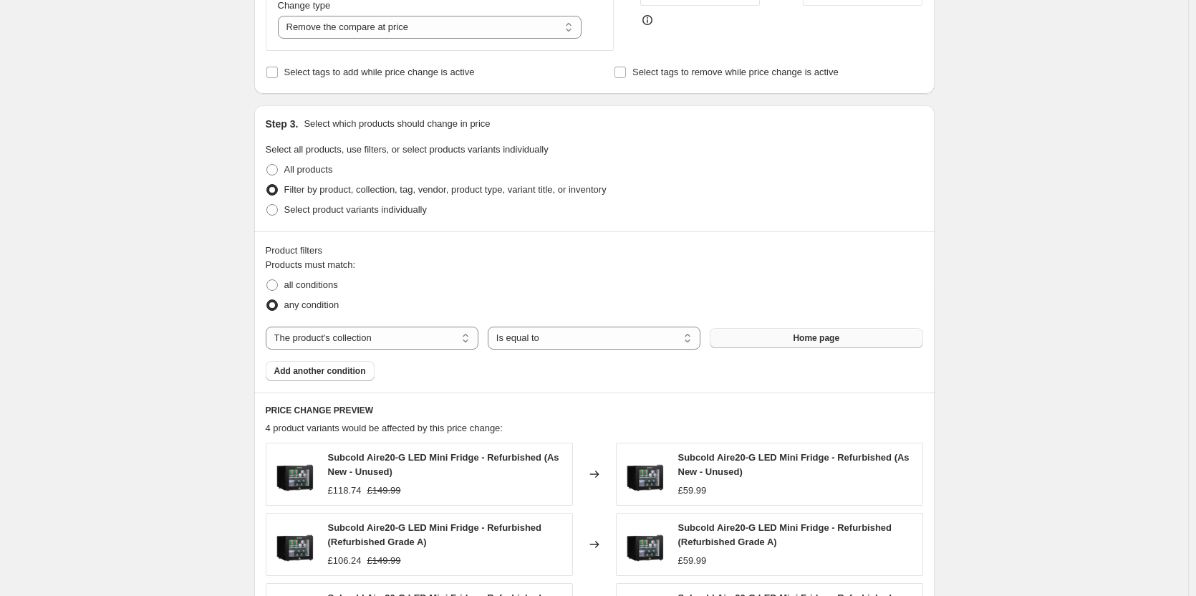
click at [789, 338] on button "Home page" at bounding box center [816, 338] width 213 height 20
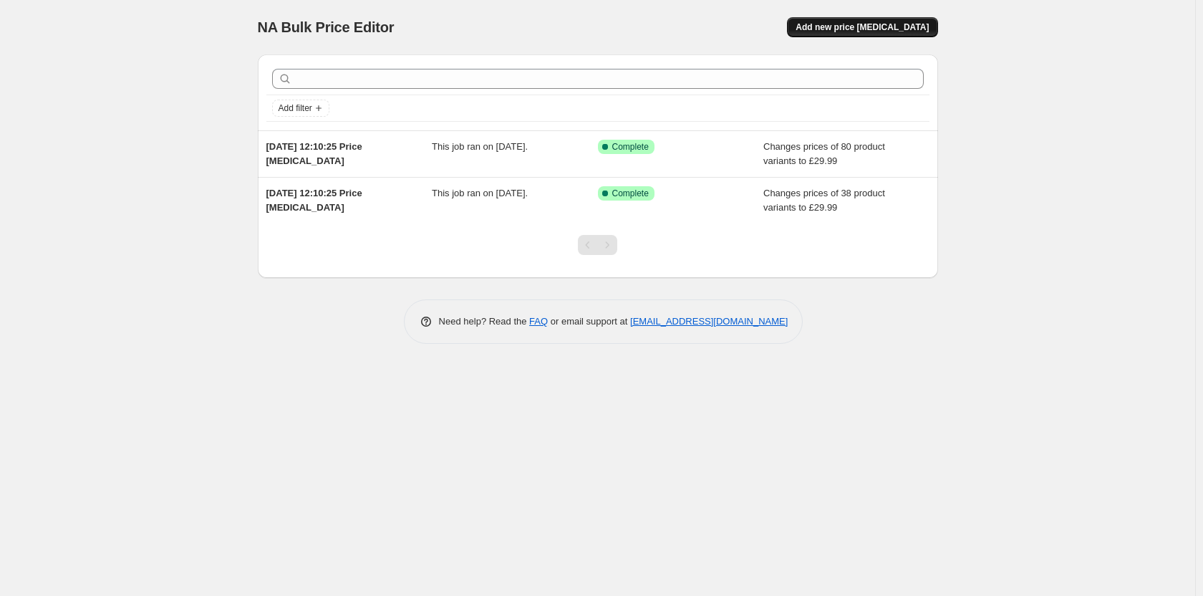
click at [846, 36] on button "Add new price change job" at bounding box center [862, 27] width 150 height 20
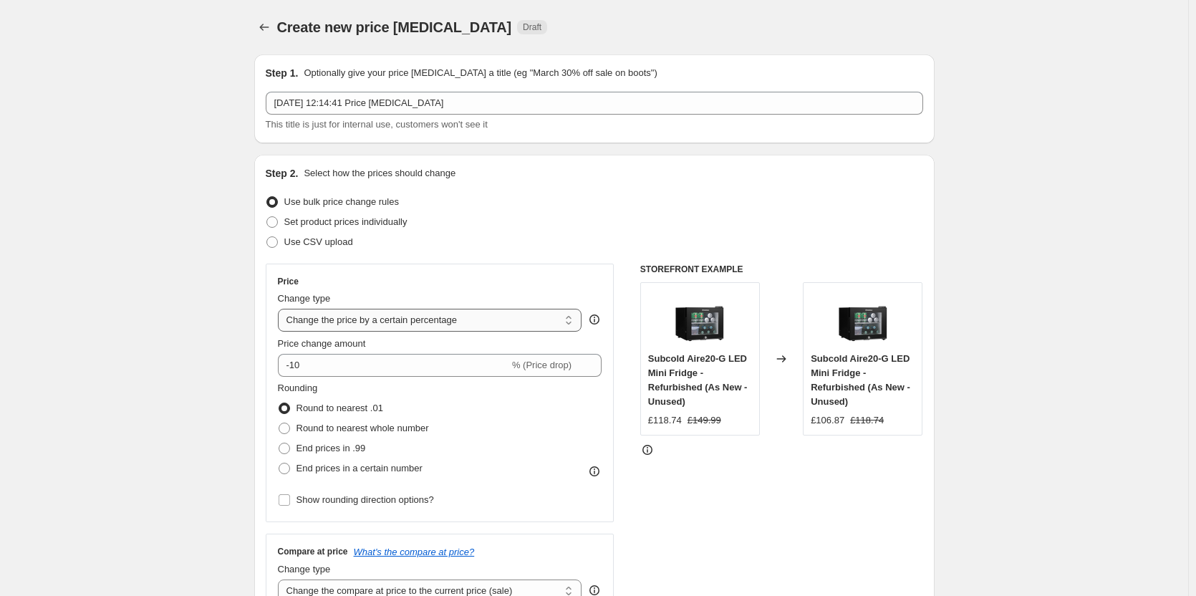
click at [377, 317] on select "Change the price to a certain amount Change the price by a certain amount Chang…" at bounding box center [430, 320] width 304 height 23
select select "to"
click at [281, 309] on select "Change the price to a certain amount Change the price by a certain amount Chang…" at bounding box center [430, 320] width 304 height 23
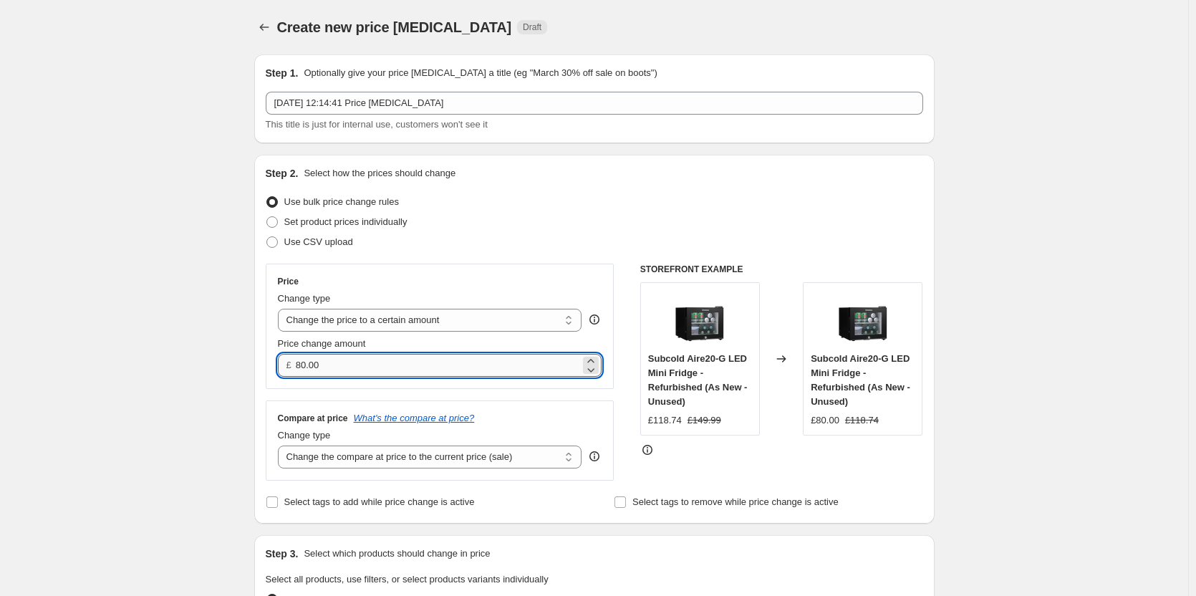
click at [355, 369] on input "80.00" at bounding box center [438, 365] width 284 height 23
type input "59"
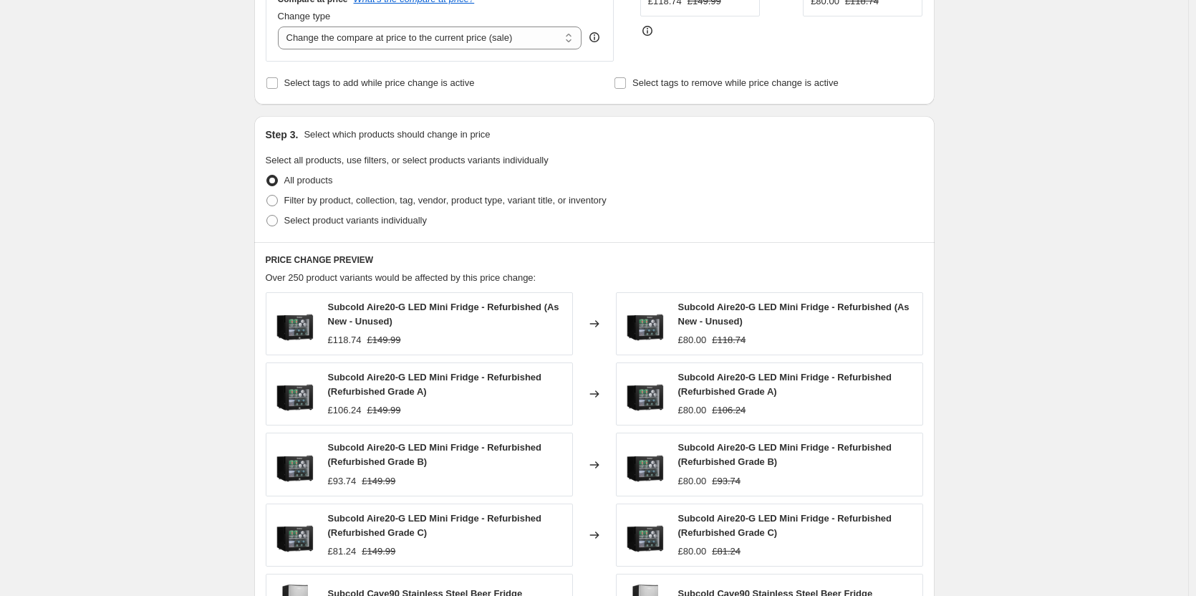
scroll to position [501, 0]
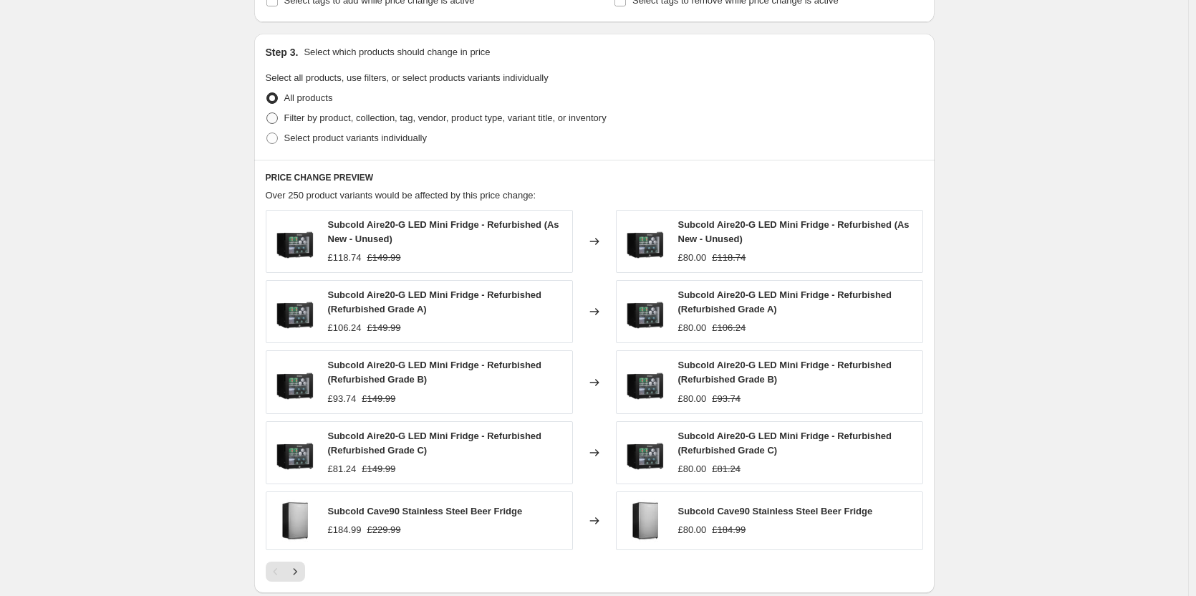
type input "59.99"
click at [273, 115] on span at bounding box center [271, 117] width 11 height 11
click at [267, 113] on input "Filter by product, collection, tag, vendor, product type, variant title, or inv…" at bounding box center [266, 112] width 1 height 1
radio input "true"
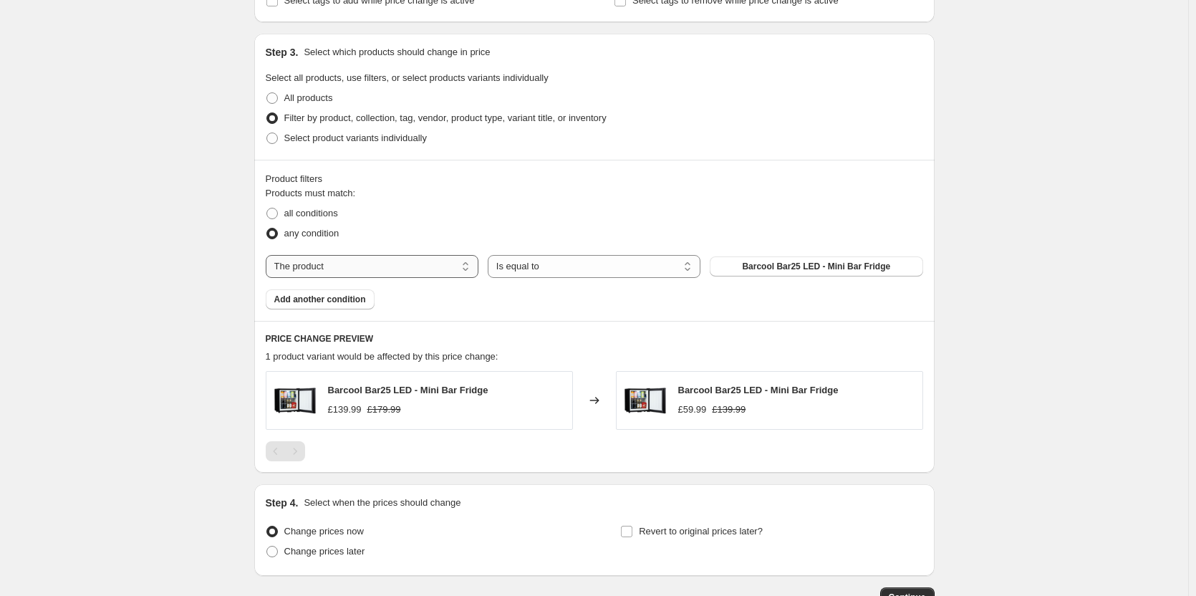
click at [342, 269] on select "The product The product's collection The product's tag The product's vendor The…" at bounding box center [372, 266] width 213 height 23
select select "collection"
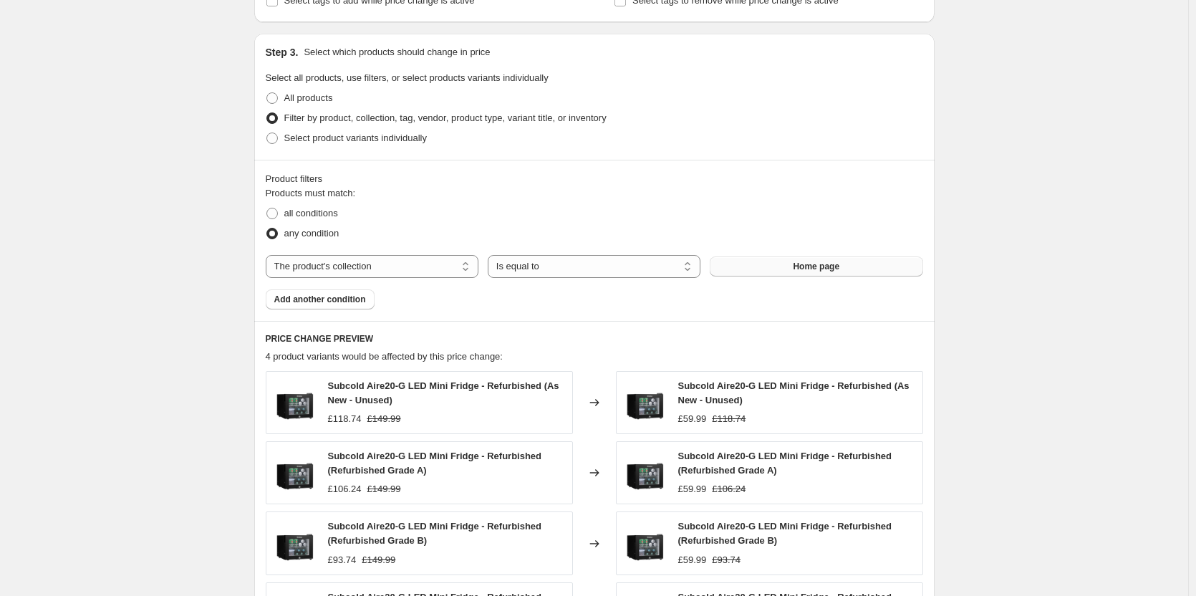
click at [815, 260] on button "Home page" at bounding box center [816, 266] width 213 height 20
click at [326, 301] on span "Add another condition" at bounding box center [320, 299] width 92 height 11
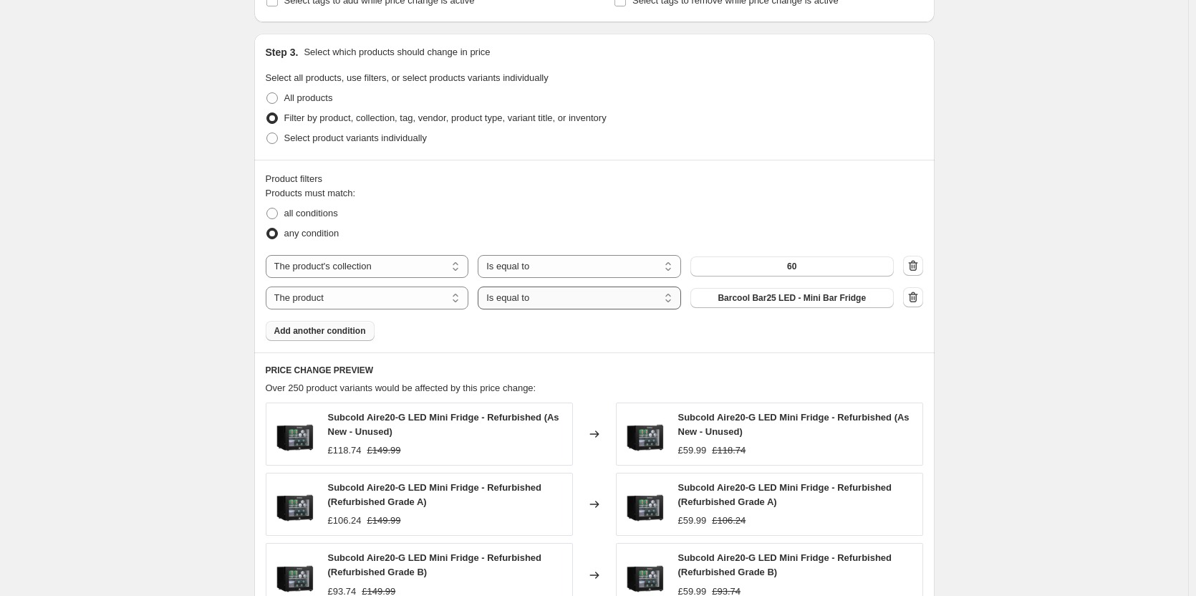
click at [519, 299] on select "Is equal to Is not equal to" at bounding box center [579, 298] width 203 height 23
select select "not_equal"
click at [418, 297] on select "The product The product's collection The product's tag The product's vendor The…" at bounding box center [367, 298] width 203 height 23
select select "collection"
click at [808, 299] on button "60" at bounding box center [792, 298] width 203 height 20
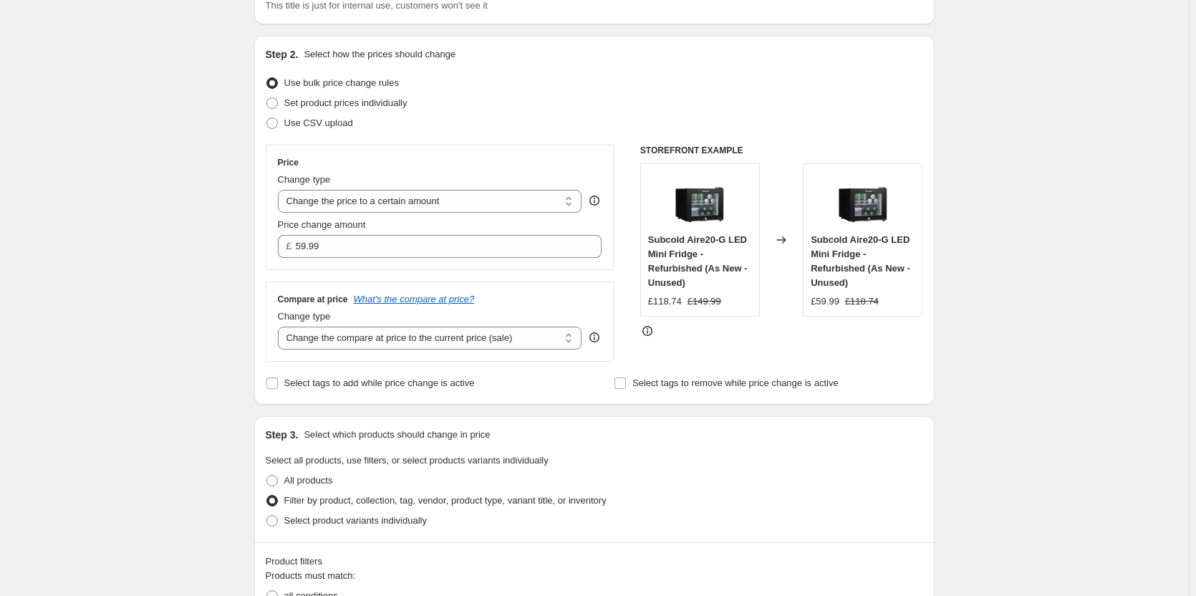
scroll to position [0, 0]
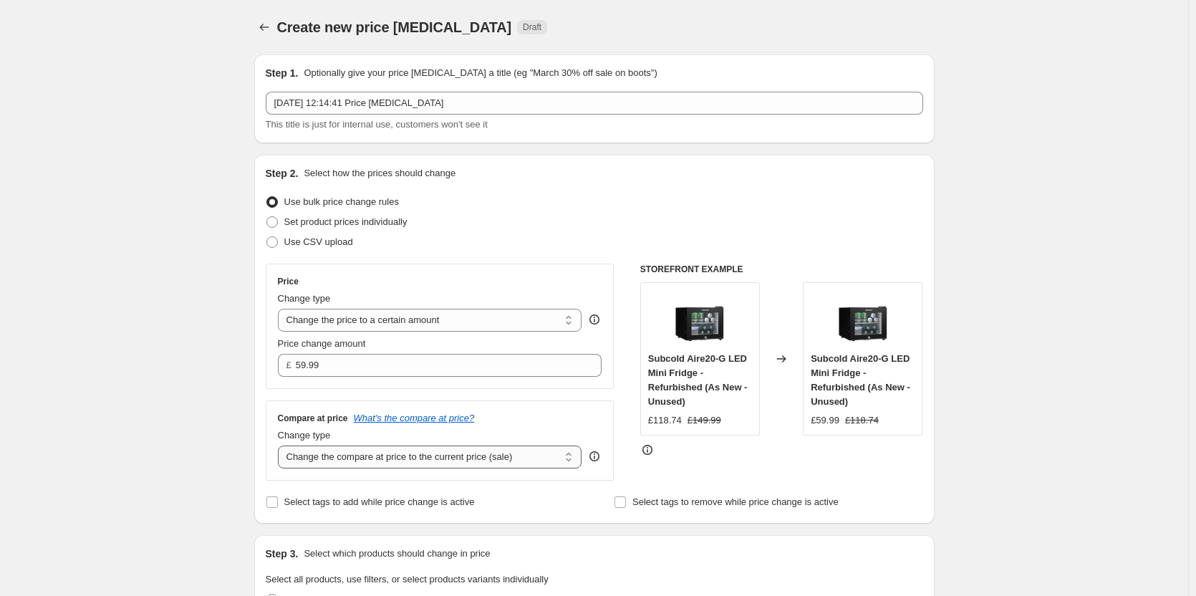
click at [405, 456] on select "Change the compare at price to the current price (sale) Change the compare at p…" at bounding box center [430, 457] width 304 height 23
select select "remove"
click at [281, 446] on select "Change the compare at price to the current price (sale) Change the compare at p…" at bounding box center [430, 457] width 304 height 23
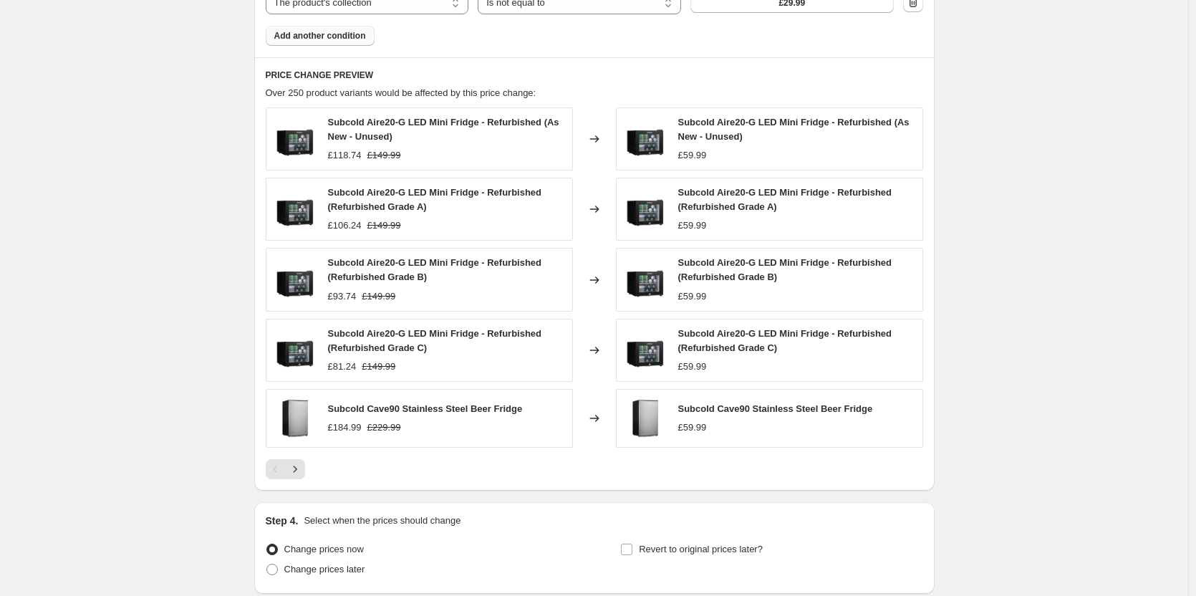
scroll to position [913, 0]
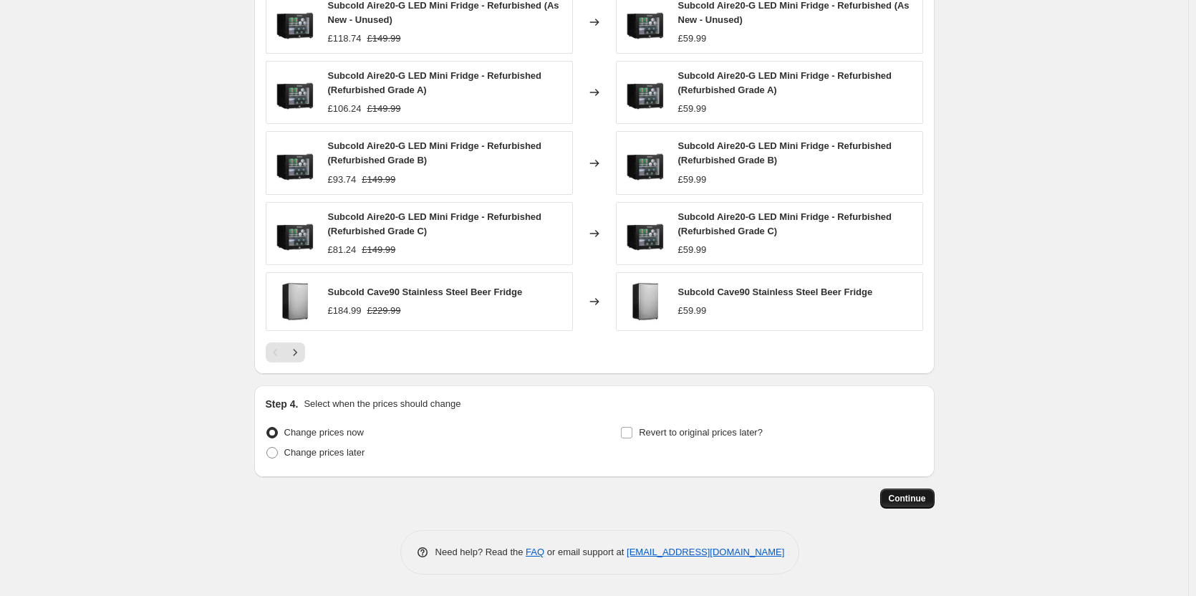
click at [911, 501] on span "Continue" at bounding box center [907, 498] width 37 height 11
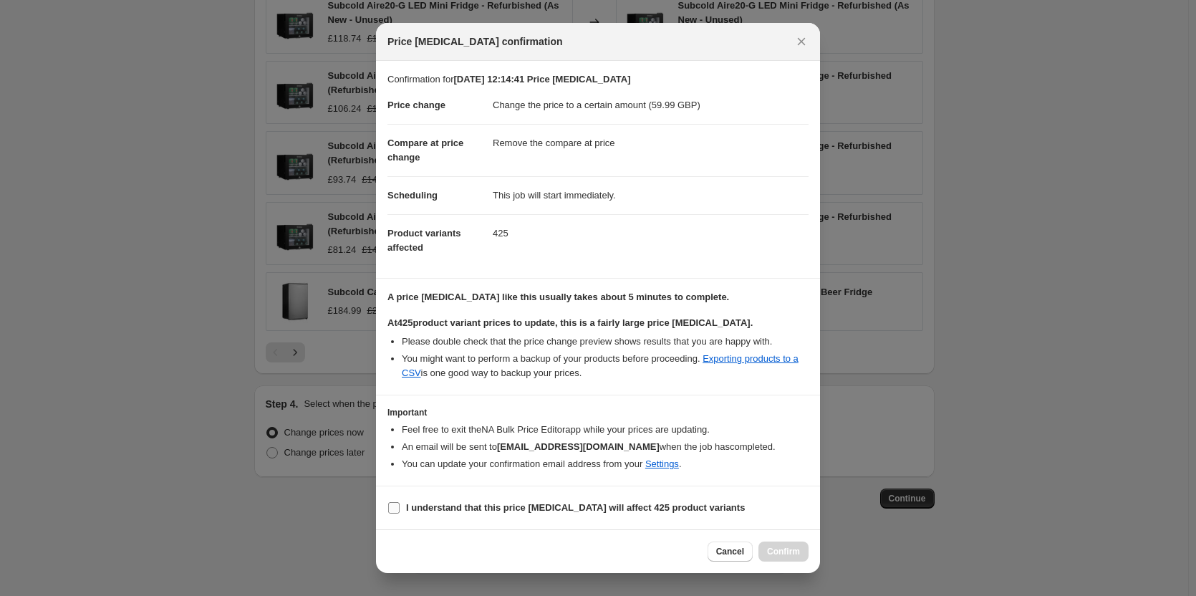
click at [398, 505] on input "I understand that this price change job will affect 425 product variants" at bounding box center [393, 507] width 11 height 11
checkbox input "true"
click at [776, 554] on span "Confirm" at bounding box center [783, 551] width 33 height 11
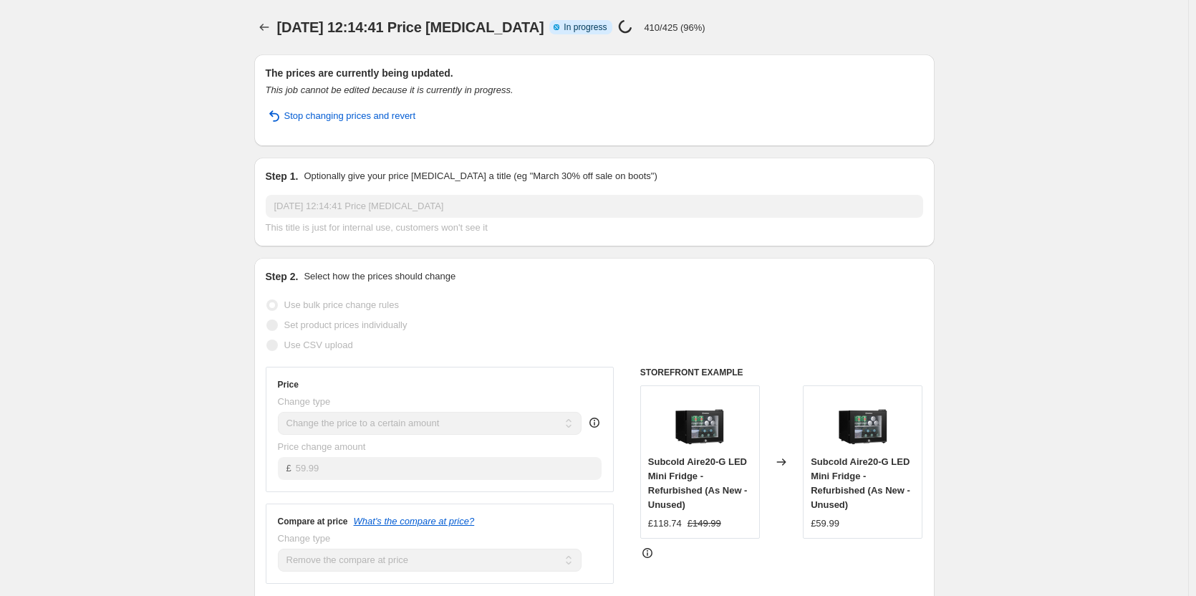
select select "remove"
select select "collection"
select select "not_equal"
